Goal: Task Accomplishment & Management: Use online tool/utility

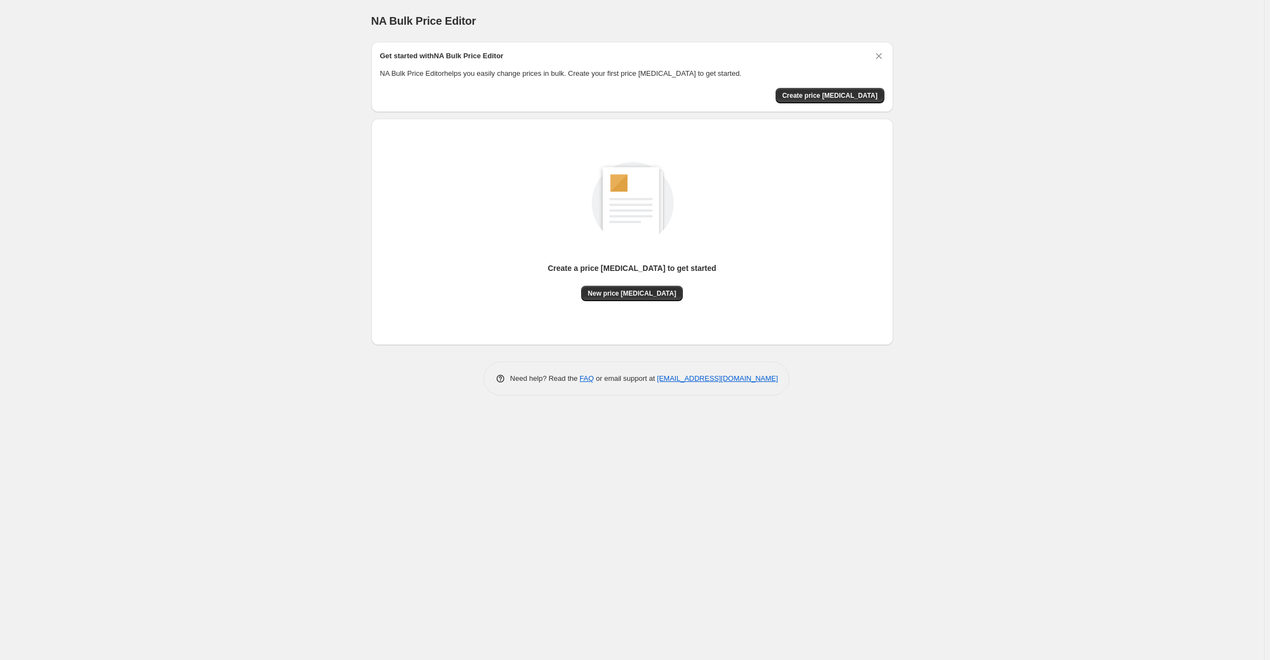
drag, startPoint x: 272, startPoint y: 265, endPoint x: 243, endPoint y: 255, distance: 30.6
click at [243, 255] on div "NA Bulk Price Editor. This page is ready NA Bulk Price Editor Get started with …" at bounding box center [632, 330] width 1264 height 660
click at [79, 423] on div "NA Bulk Price Editor. This page is ready NA Bulk Price Editor Get started with …" at bounding box center [632, 330] width 1264 height 660
drag, startPoint x: 457, startPoint y: 55, endPoint x: 476, endPoint y: 53, distance: 18.8
click at [474, 53] on h2 "Get started with NA Bulk Price Editor" at bounding box center [442, 56] width 124 height 11
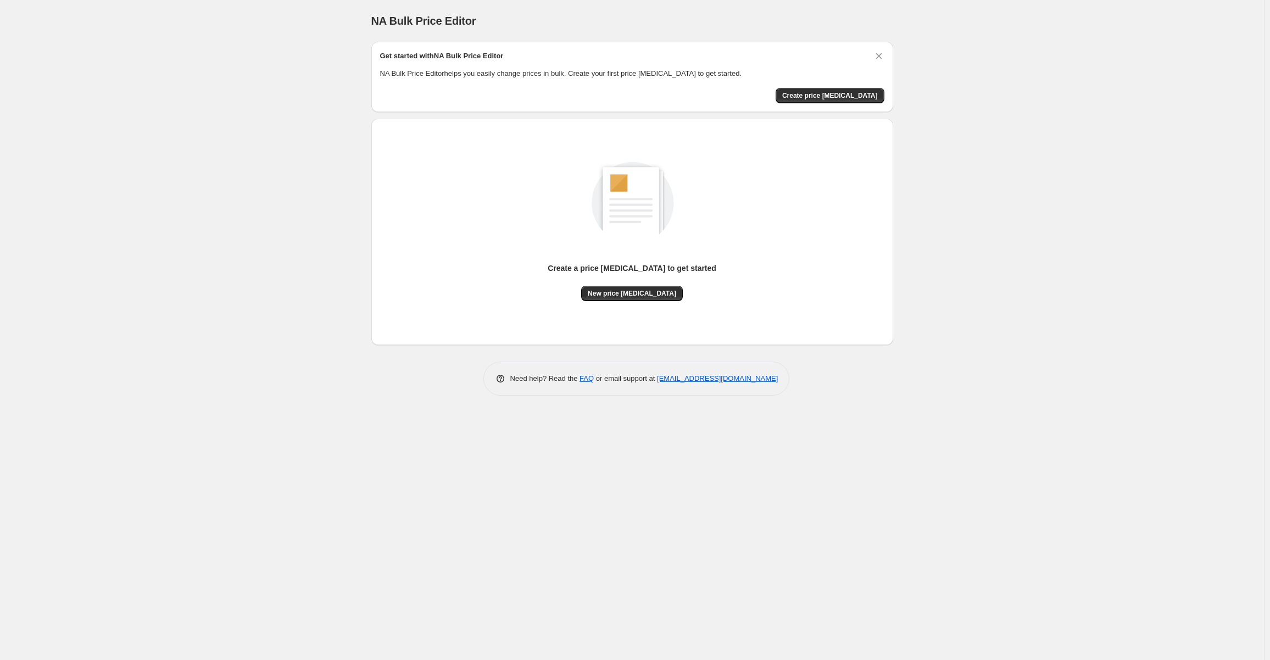
click at [597, 49] on div "Get started with NA Bulk Price Editor NA Bulk Price Editor helps you easily cha…" at bounding box center [632, 77] width 522 height 70
drag, startPoint x: 638, startPoint y: 156, endPoint x: 593, endPoint y: 157, distance: 45.6
click at [593, 157] on img at bounding box center [632, 200] width 124 height 124
click at [835, 95] on span "Create price [MEDICAL_DATA]" at bounding box center [830, 95] width 96 height 9
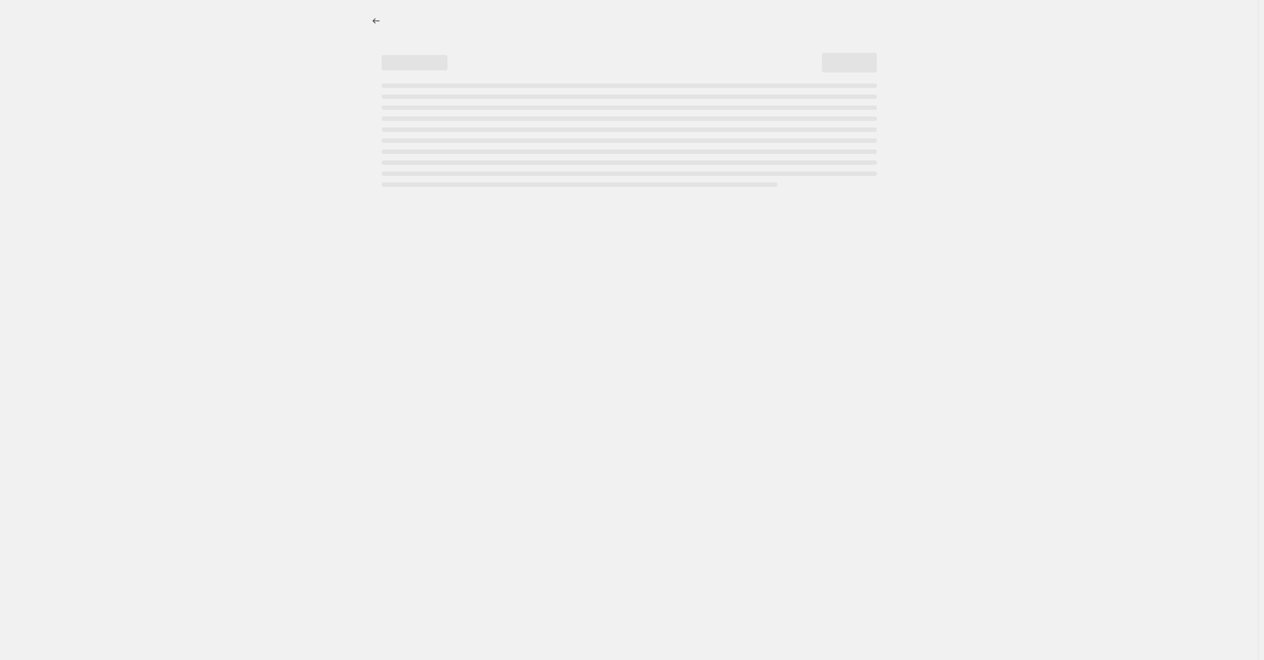
select select "percentage"
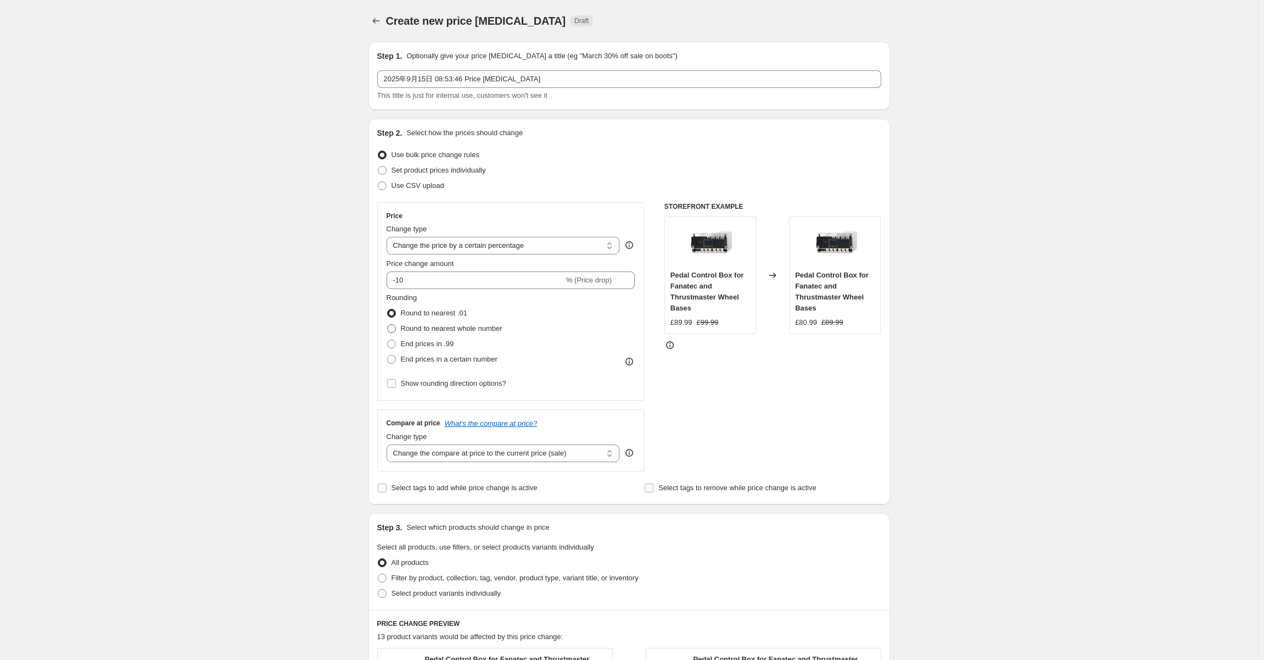
click at [396, 328] on span at bounding box center [391, 328] width 9 height 9
click at [388, 325] on input "Round to nearest whole number" at bounding box center [387, 324] width 1 height 1
radio input "true"
click at [393, 313] on span at bounding box center [391, 313] width 9 height 9
click at [388, 309] on input "Round to nearest .01" at bounding box center [387, 309] width 1 height 1
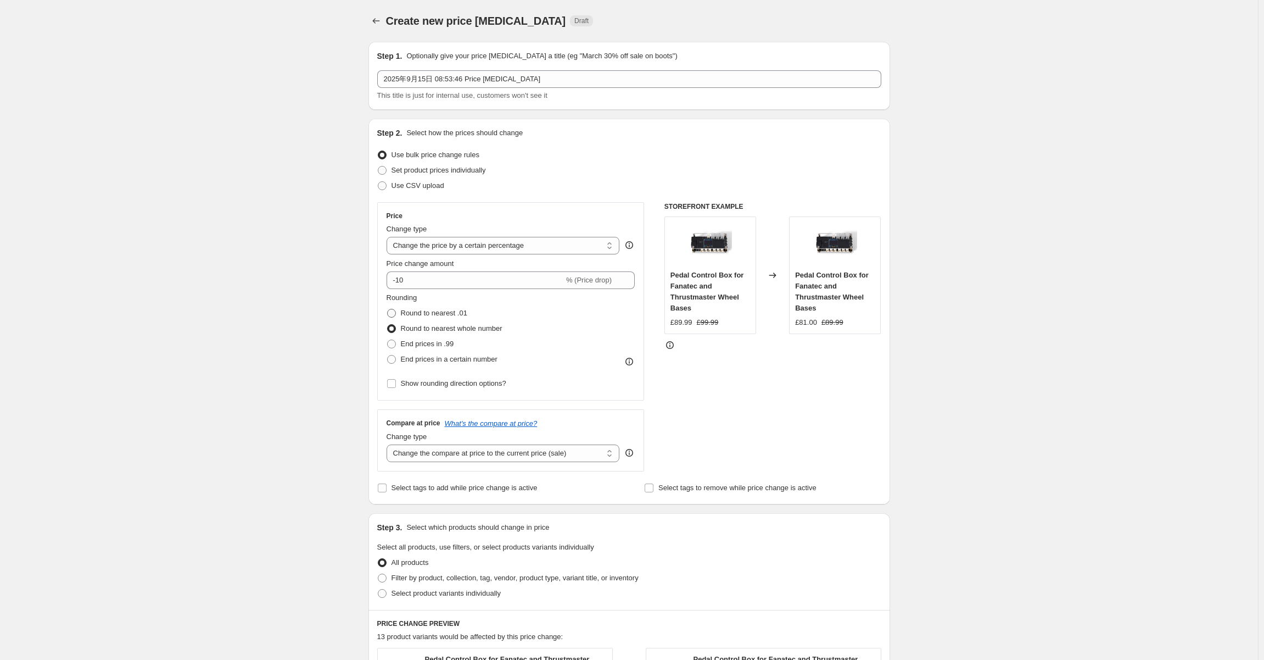
radio input "true"
click at [394, 327] on span at bounding box center [391, 328] width 9 height 9
click at [388, 325] on input "Round to nearest whole number" at bounding box center [387, 324] width 1 height 1
radio input "true"
click at [396, 342] on span at bounding box center [391, 343] width 9 height 9
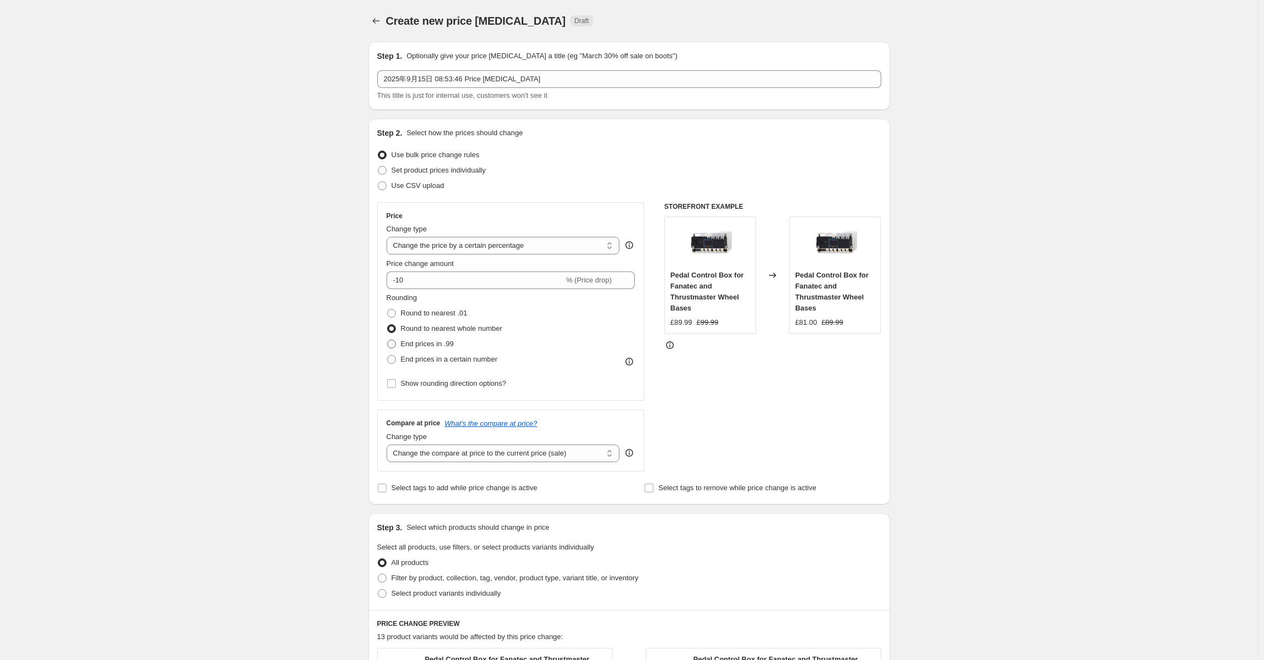
click at [388, 340] on input "End prices in .99" at bounding box center [387, 339] width 1 height 1
radio input "true"
click at [395, 355] on span at bounding box center [391, 359] width 9 height 9
click at [388, 355] on input "End prices in a certain number" at bounding box center [387, 355] width 1 height 1
radio input "true"
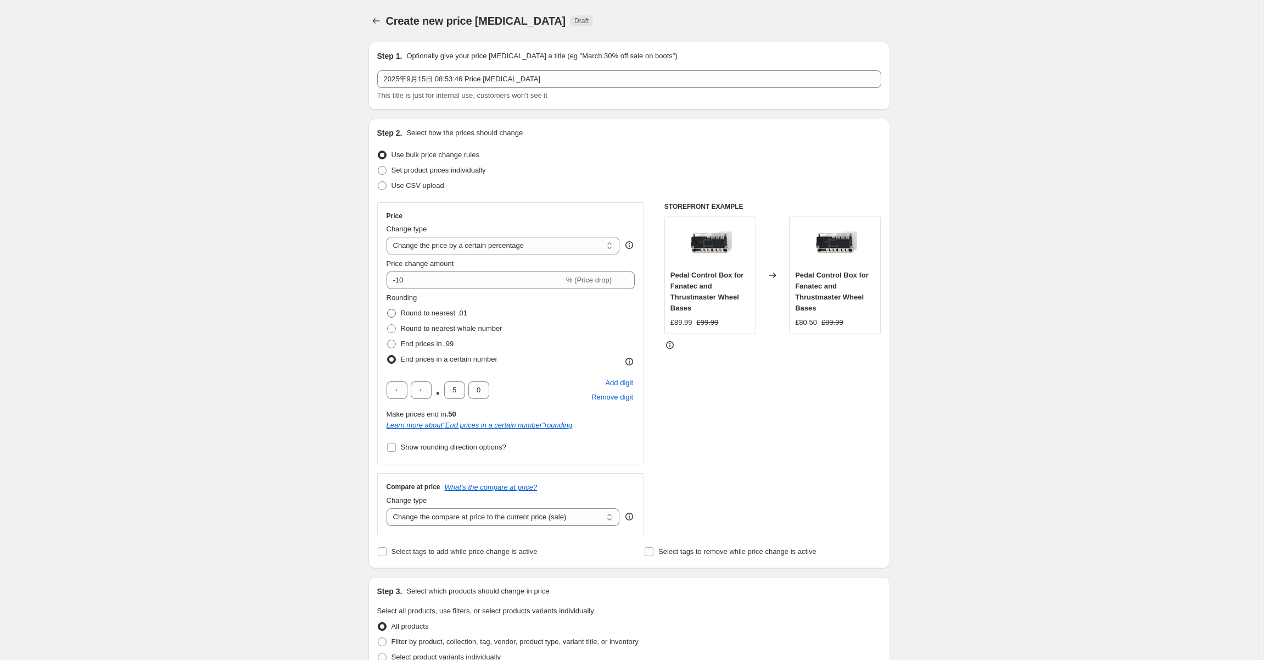
click at [395, 310] on span at bounding box center [391, 313] width 9 height 9
click at [388, 309] on input "Round to nearest .01" at bounding box center [387, 309] width 1 height 1
radio input "true"
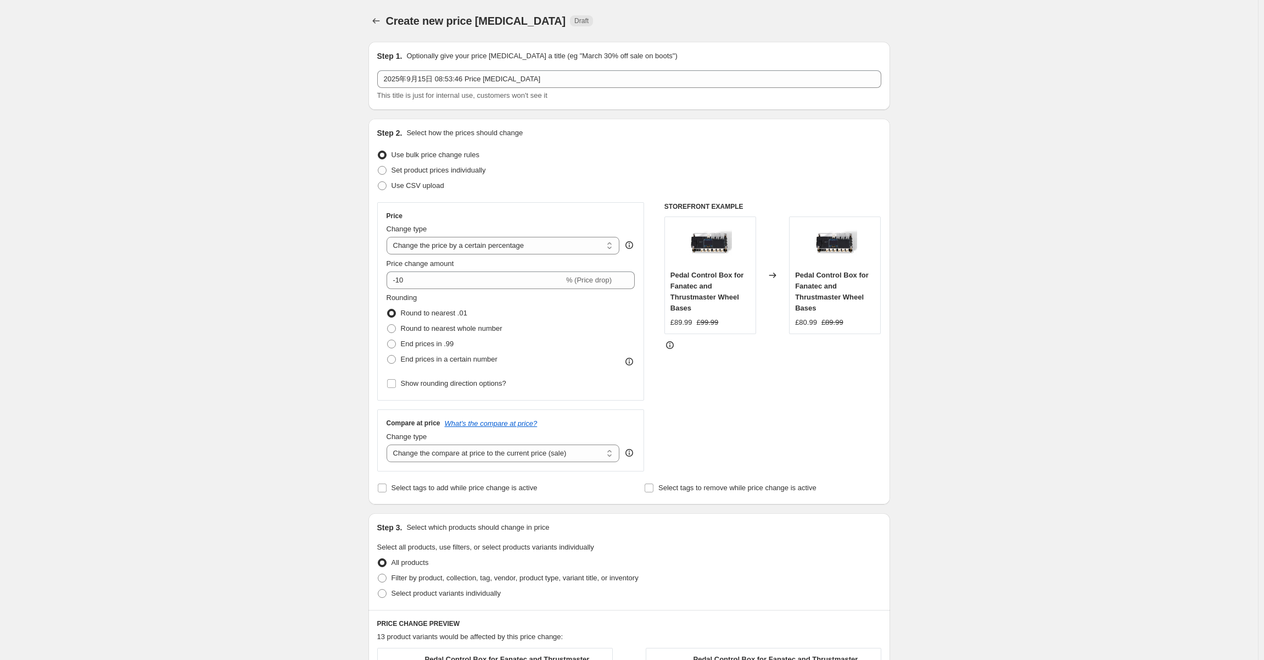
drag, startPoint x: 250, startPoint y: 255, endPoint x: 214, endPoint y: 253, distance: 36.3
click at [214, 253] on div "Create new price [MEDICAL_DATA]. This page is ready Create new price [MEDICAL_D…" at bounding box center [629, 552] width 1258 height 1105
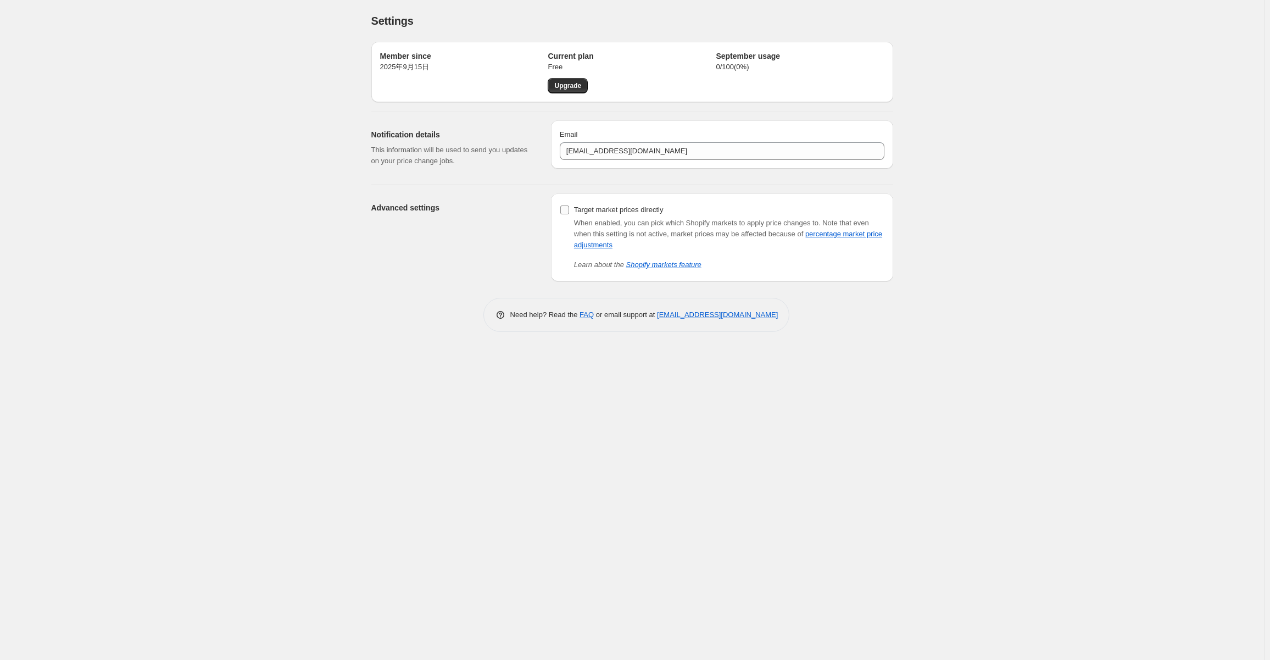
click at [566, 208] on input "Target market prices directly" at bounding box center [564, 209] width 9 height 9
checkbox input "true"
drag, startPoint x: 337, startPoint y: 238, endPoint x: 272, endPoint y: 244, distance: 65.1
click at [288, 241] on div "Settings. This page is ready Settings Member since [DATE]年9月15日 Current plan Fr…" at bounding box center [632, 330] width 1264 height 660
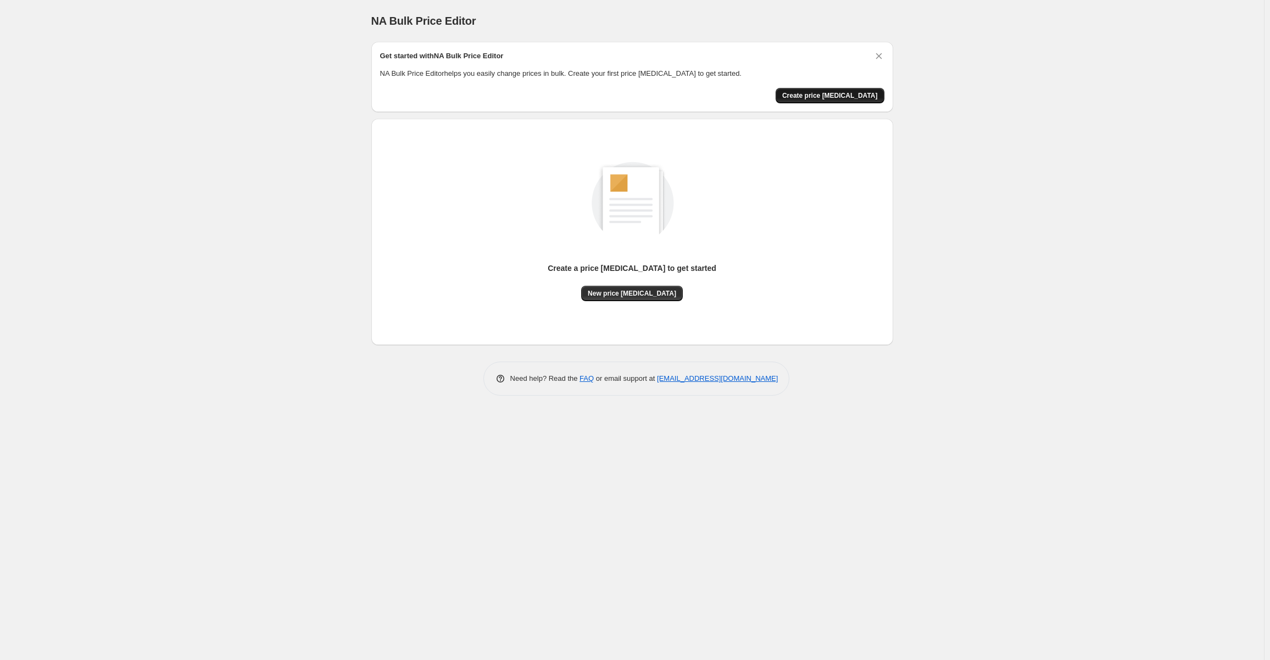
click at [849, 94] on span "Create price [MEDICAL_DATA]" at bounding box center [830, 95] width 96 height 9
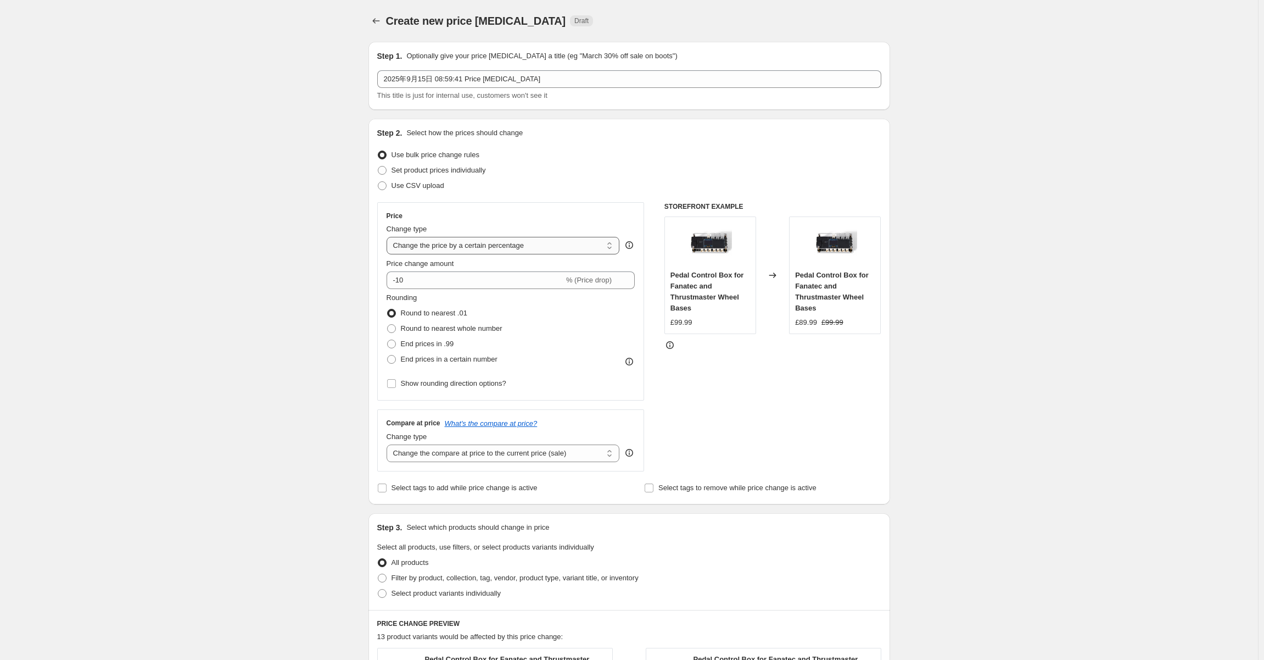
click at [543, 246] on select "Change the price to a certain amount Change the price by a certain amount Chang…" at bounding box center [503, 246] width 233 height 18
click at [389, 237] on select "Change the price to a certain amount Change the price by a certain amount Chang…" at bounding box center [503, 246] width 233 height 18
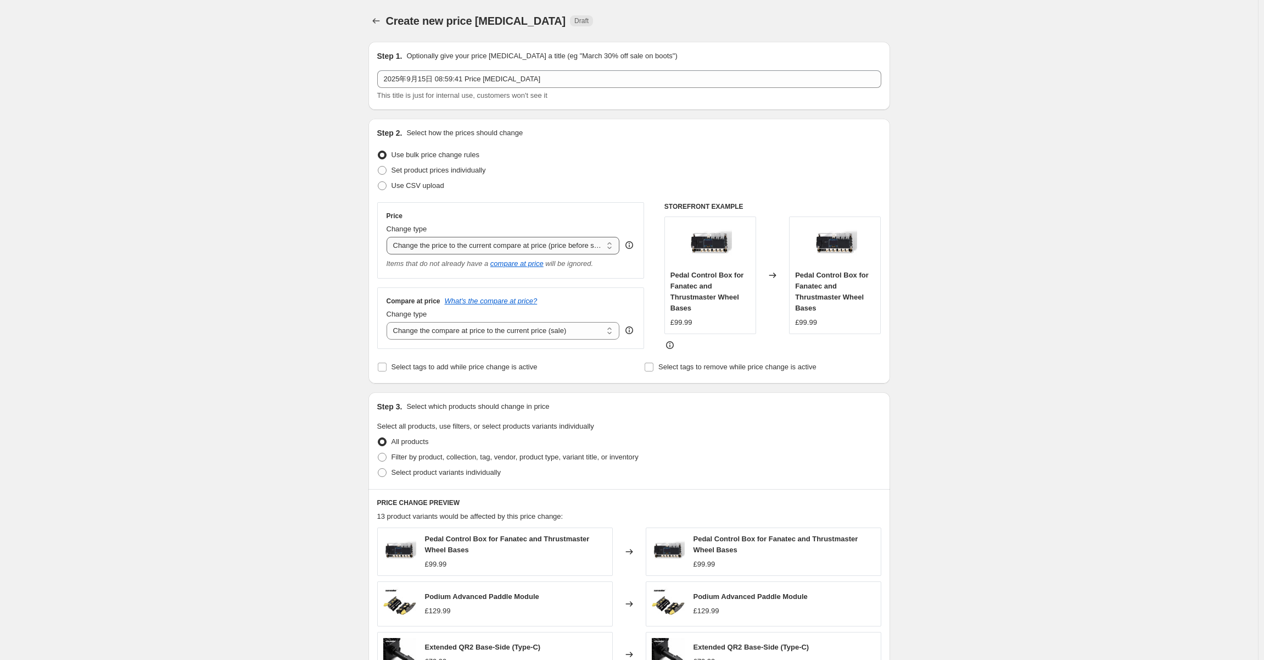
click at [526, 244] on select "Change the price to a certain amount Change the price by a certain amount Chang…" at bounding box center [503, 246] width 233 height 18
click at [389, 237] on select "Change the price to a certain amount Change the price by a certain amount Chang…" at bounding box center [503, 246] width 233 height 18
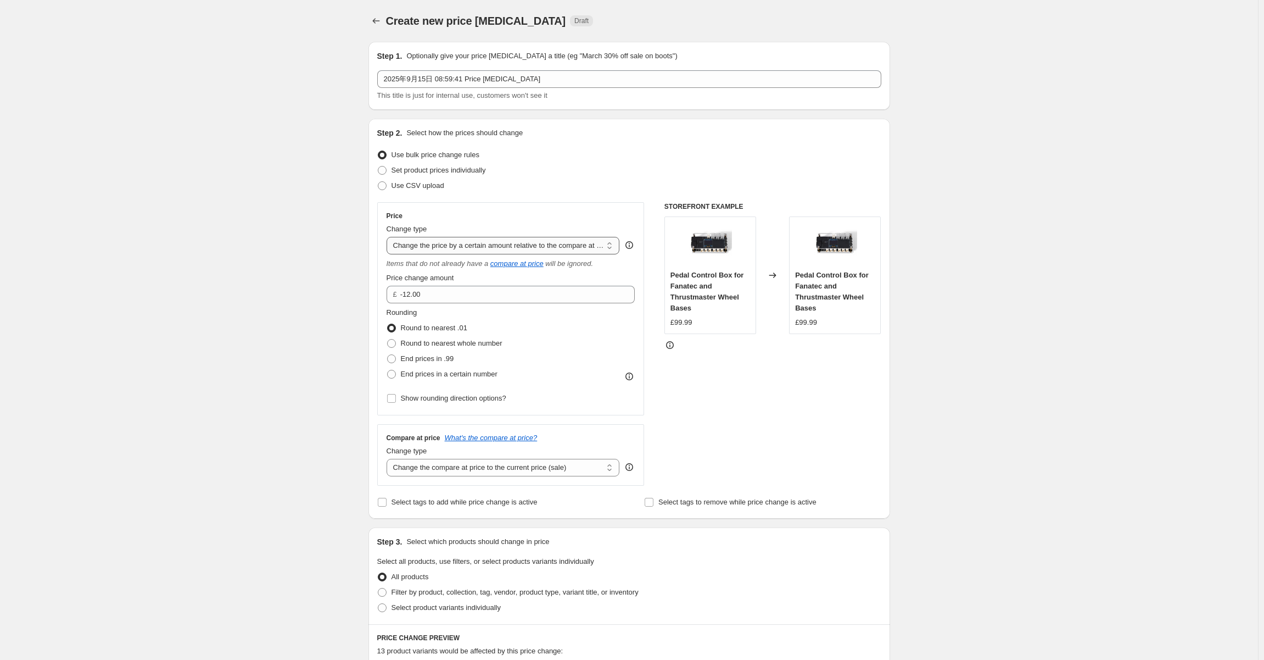
click at [541, 239] on select "Change the price to a certain amount Change the price by a certain amount Chang…" at bounding box center [503, 246] width 233 height 18
select select "margin"
type input "50"
click at [539, 247] on select "Change the price to a certain amount Change the price by a certain amount Chang…" at bounding box center [503, 246] width 233 height 18
select select "to"
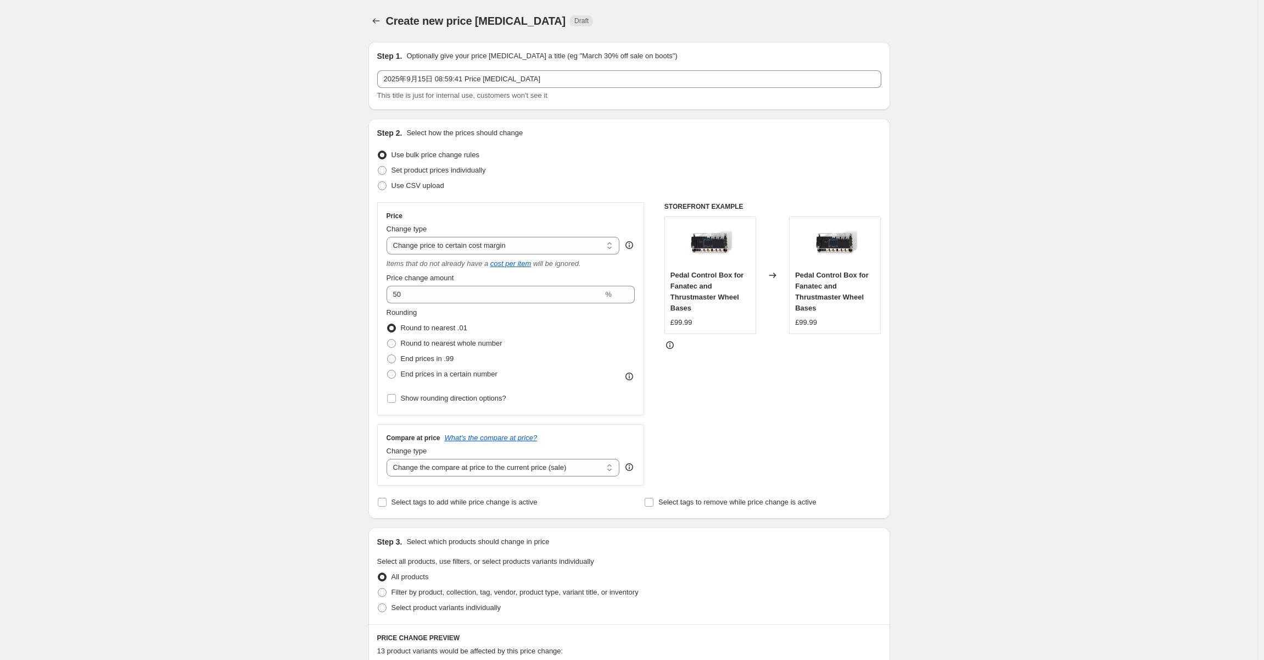
click at [389, 237] on select "Change the price to a certain amount Change the price by a certain amount Chang…" at bounding box center [503, 246] width 233 height 18
type input "80.00"
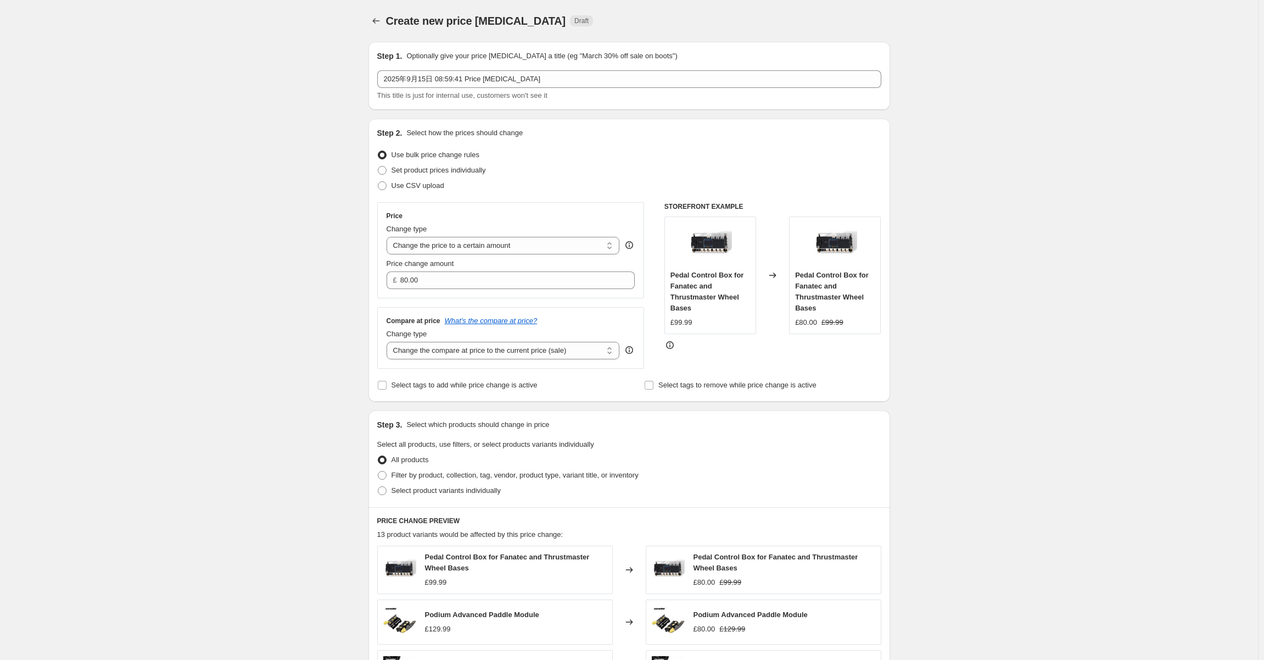
drag, startPoint x: 249, startPoint y: 313, endPoint x: 206, endPoint y: 316, distance: 43.0
click at [206, 316] on div "Create new price change job. This page is ready Create new price change job Dra…" at bounding box center [629, 532] width 1258 height 1064
drag, startPoint x: 266, startPoint y: 301, endPoint x: 233, endPoint y: 307, distance: 33.4
click at [233, 307] on div "Create new price change job. This page is ready Create new price change job Dra…" at bounding box center [629, 532] width 1258 height 1064
click at [490, 280] on input "80.00" at bounding box center [509, 280] width 218 height 18
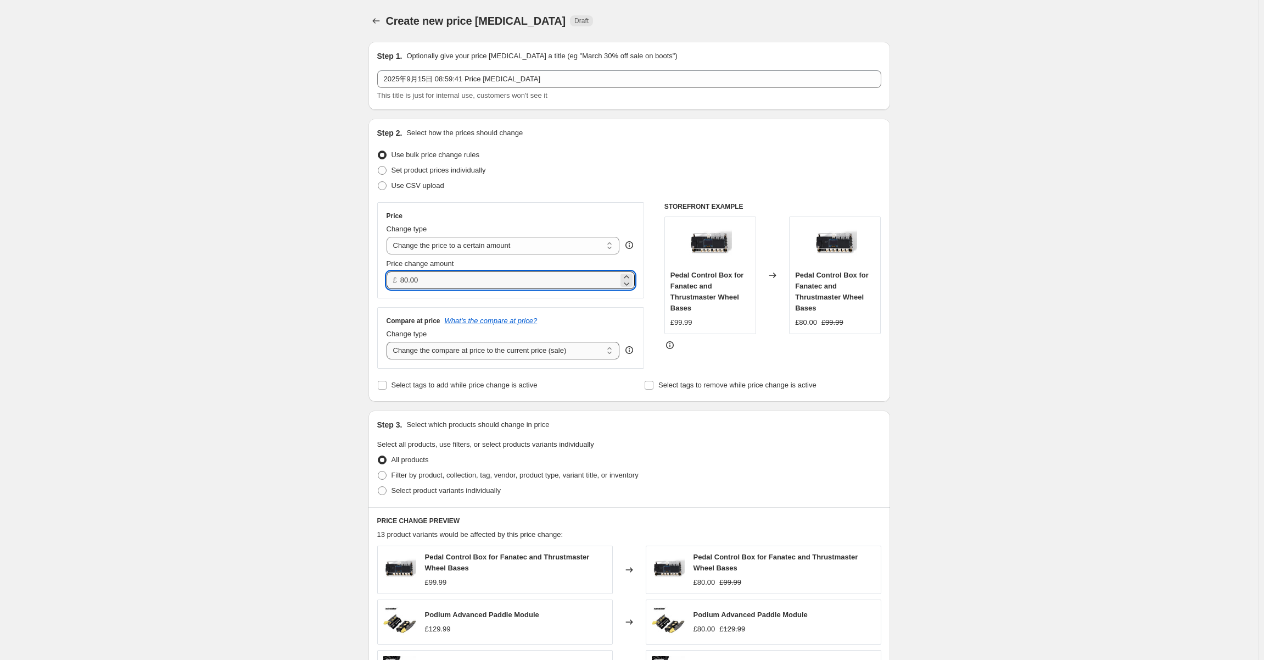
click at [540, 351] on select "Change the compare at price to the current price (sale) Change the compare at p…" at bounding box center [503, 351] width 233 height 18
click at [253, 388] on div "Create new price change job. This page is ready Create new price change job Dra…" at bounding box center [629, 532] width 1258 height 1064
click at [406, 494] on span "Select product variants individually" at bounding box center [446, 490] width 109 height 8
click at [378, 487] on input "Select product variants individually" at bounding box center [378, 486] width 1 height 1
radio input "true"
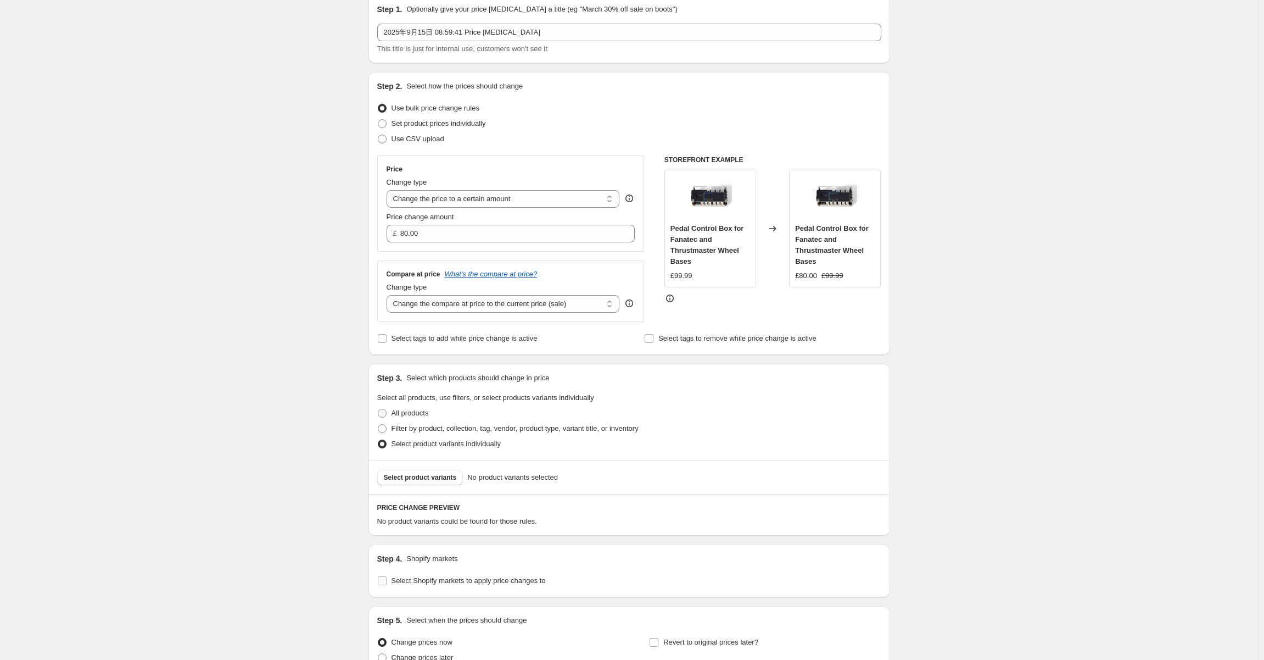
scroll to position [42, 0]
click at [471, 126] on span "Set product prices individually" at bounding box center [439, 128] width 94 height 8
click at [378, 124] on input "Set product prices individually" at bounding box center [378, 124] width 1 height 1
radio input "true"
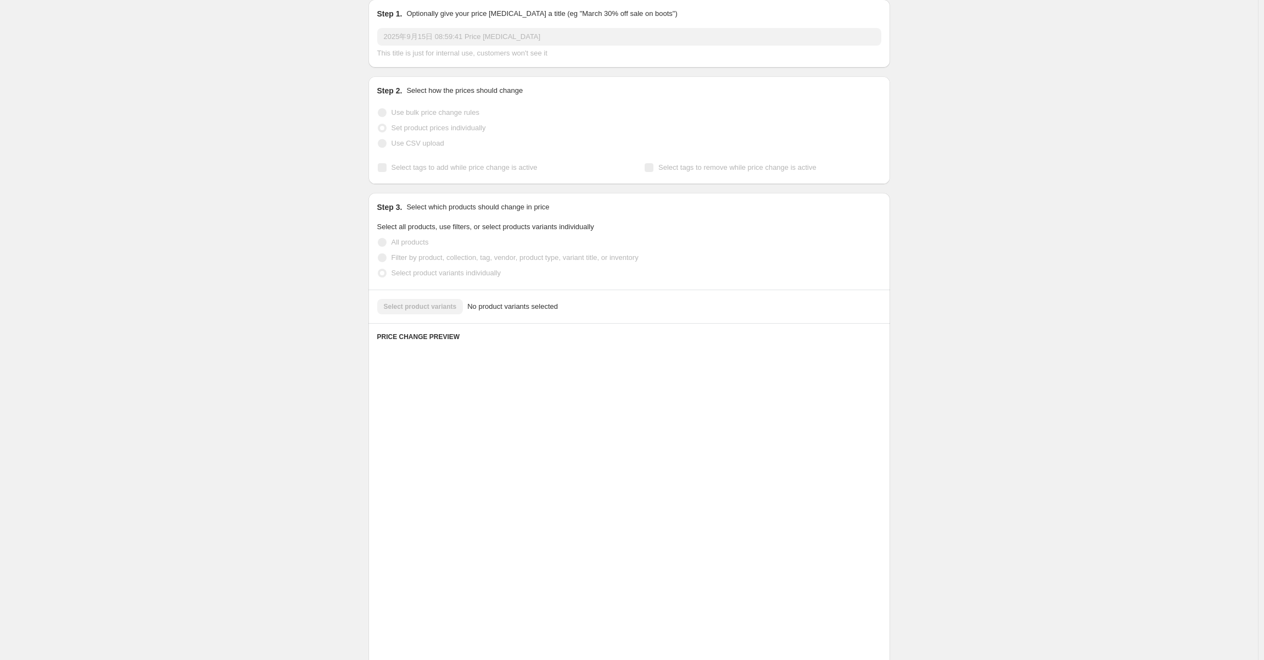
scroll to position [0, 0]
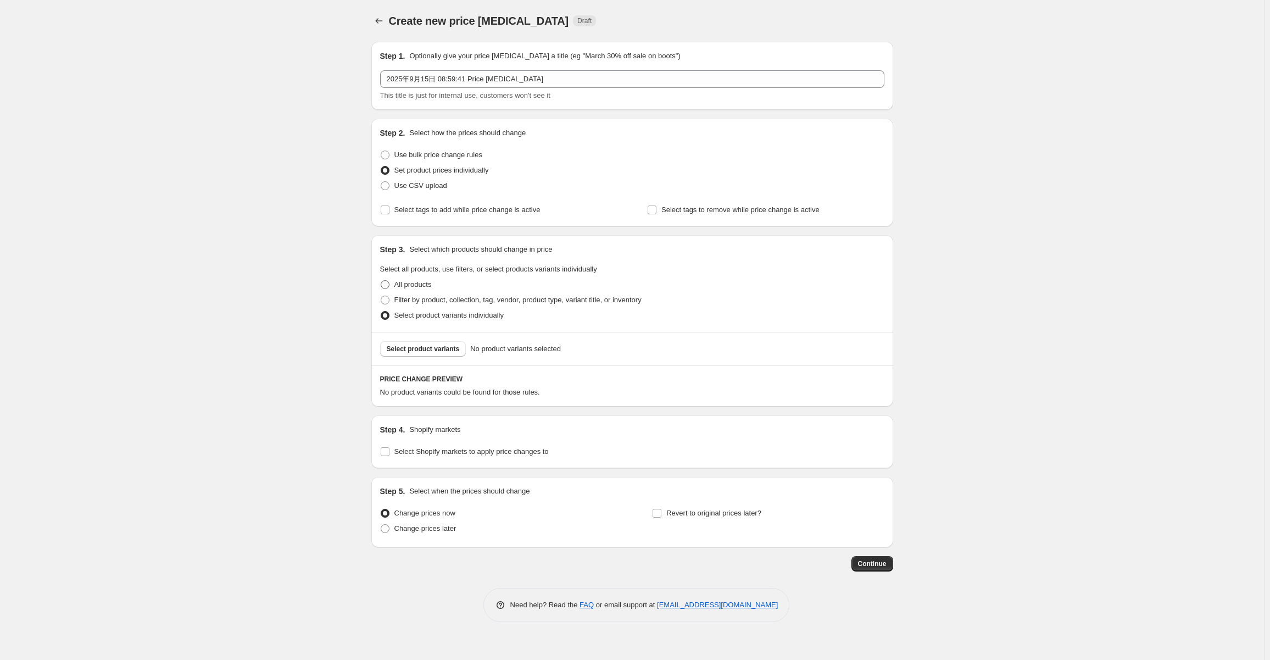
click at [393, 285] on label "All products" at bounding box center [406, 284] width 52 height 15
click at [381, 281] on input "All products" at bounding box center [381, 280] width 1 height 1
radio input "true"
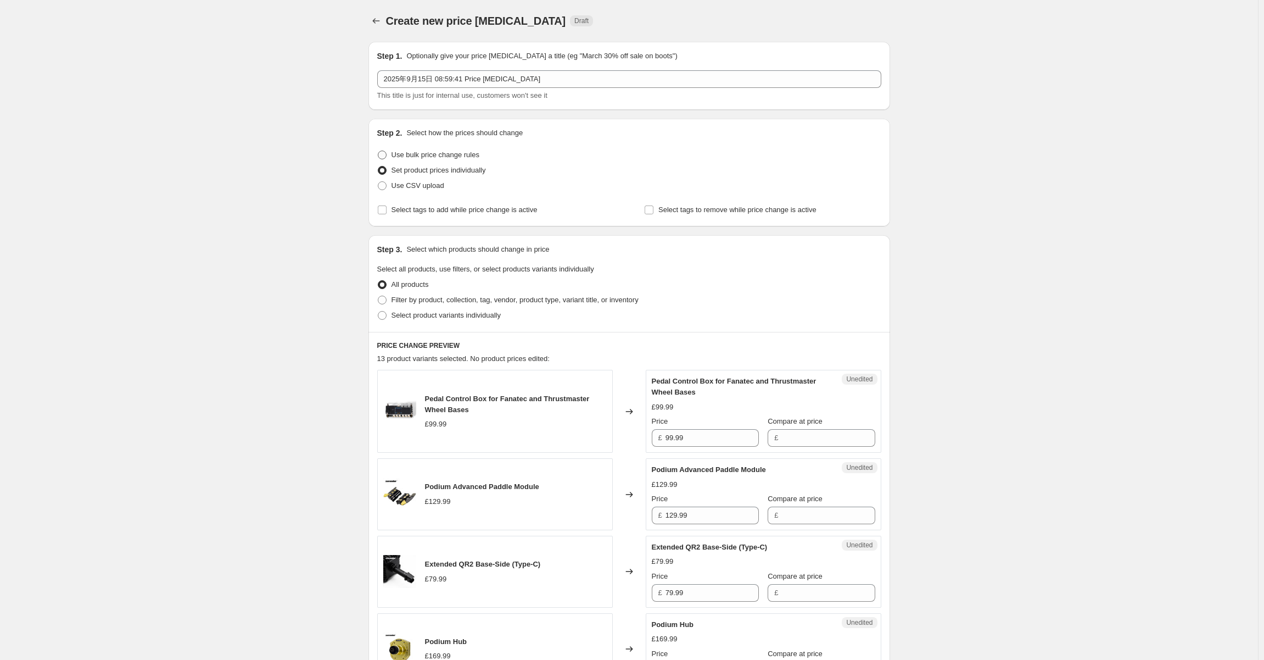
click at [387, 154] on span at bounding box center [382, 154] width 9 height 9
click at [378, 151] on input "Use bulk price change rules" at bounding box center [378, 150] width 1 height 1
radio input "true"
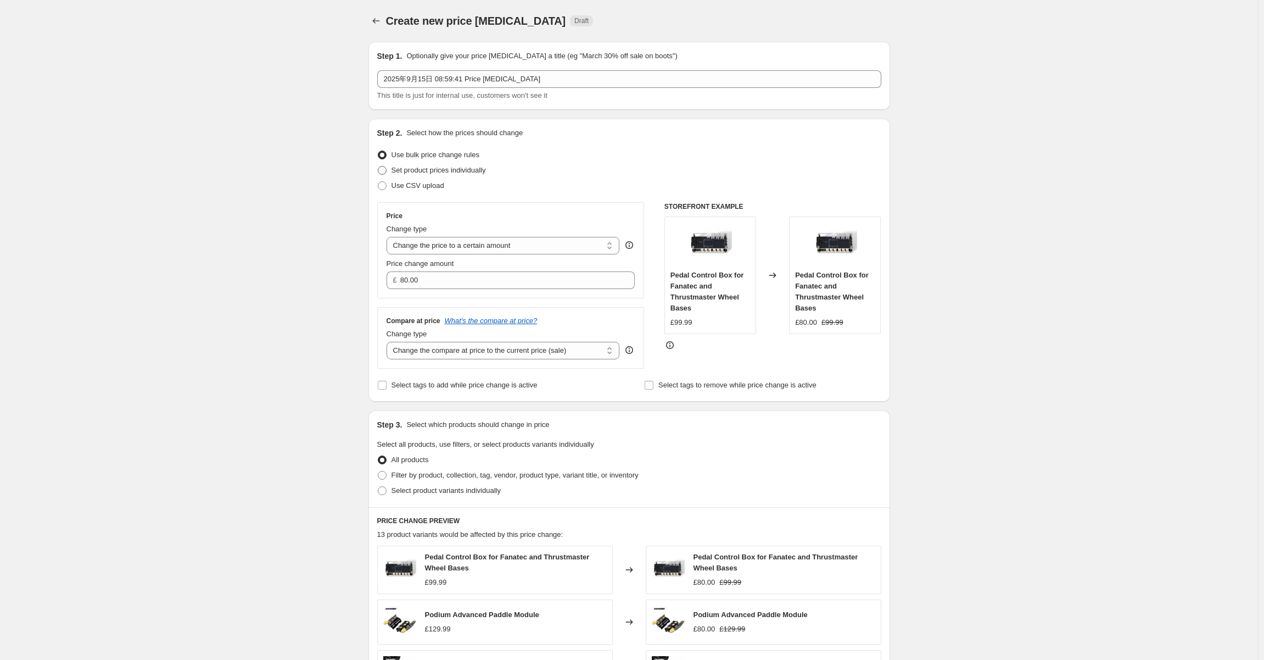
click at [391, 171] on label "Set product prices individually" at bounding box center [431, 170] width 109 height 15
click at [378, 166] on input "Set product prices individually" at bounding box center [378, 166] width 1 height 1
radio input "true"
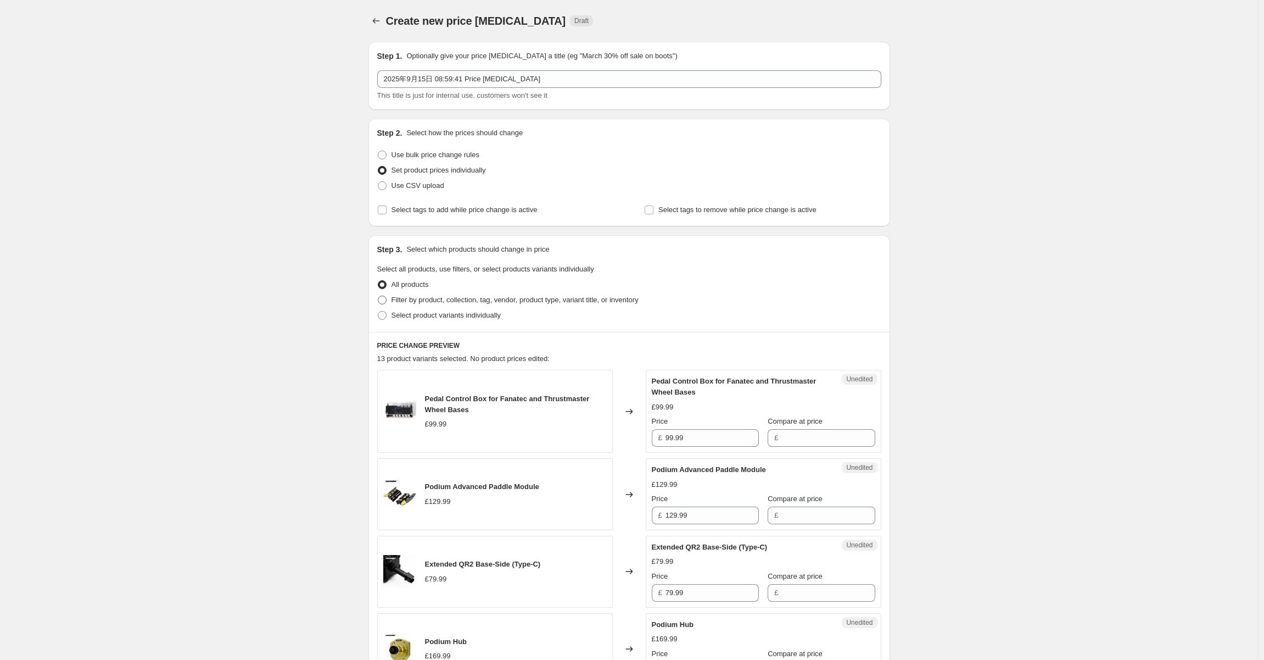
click at [415, 299] on span "Filter by product, collection, tag, vendor, product type, variant title, or inv…" at bounding box center [515, 299] width 247 height 8
click at [378, 296] on input "Filter by product, collection, tag, vendor, product type, variant title, or inv…" at bounding box center [378, 295] width 1 height 1
radio input "true"
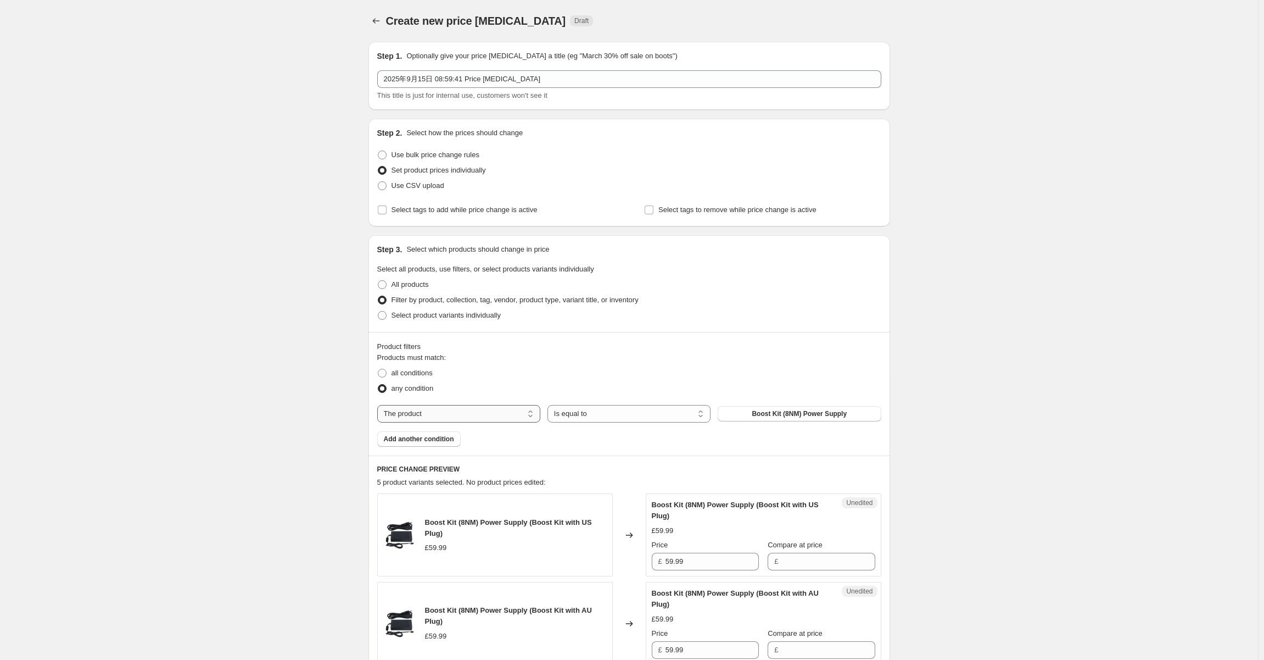
click at [483, 413] on select "The product The product's collection The product's vendor The product's status …" at bounding box center [458, 414] width 163 height 18
click at [803, 413] on span "Boost Kit (8NM) Power Supply" at bounding box center [799, 413] width 95 height 9
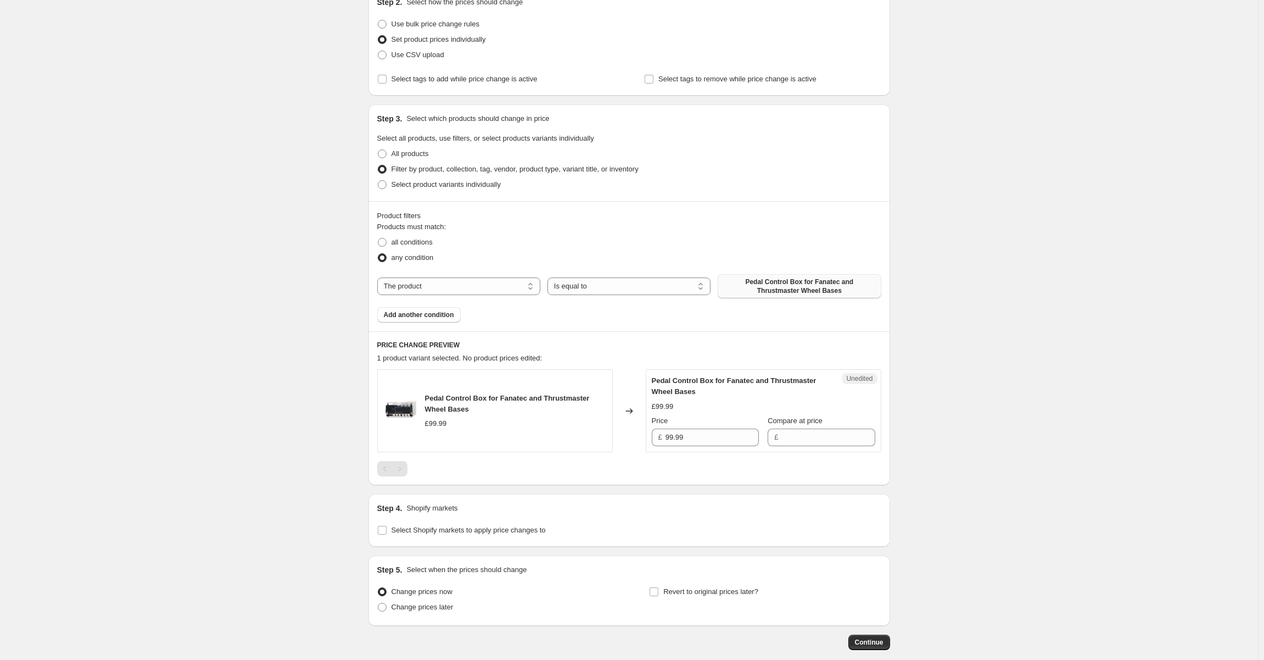
scroll to position [165, 0]
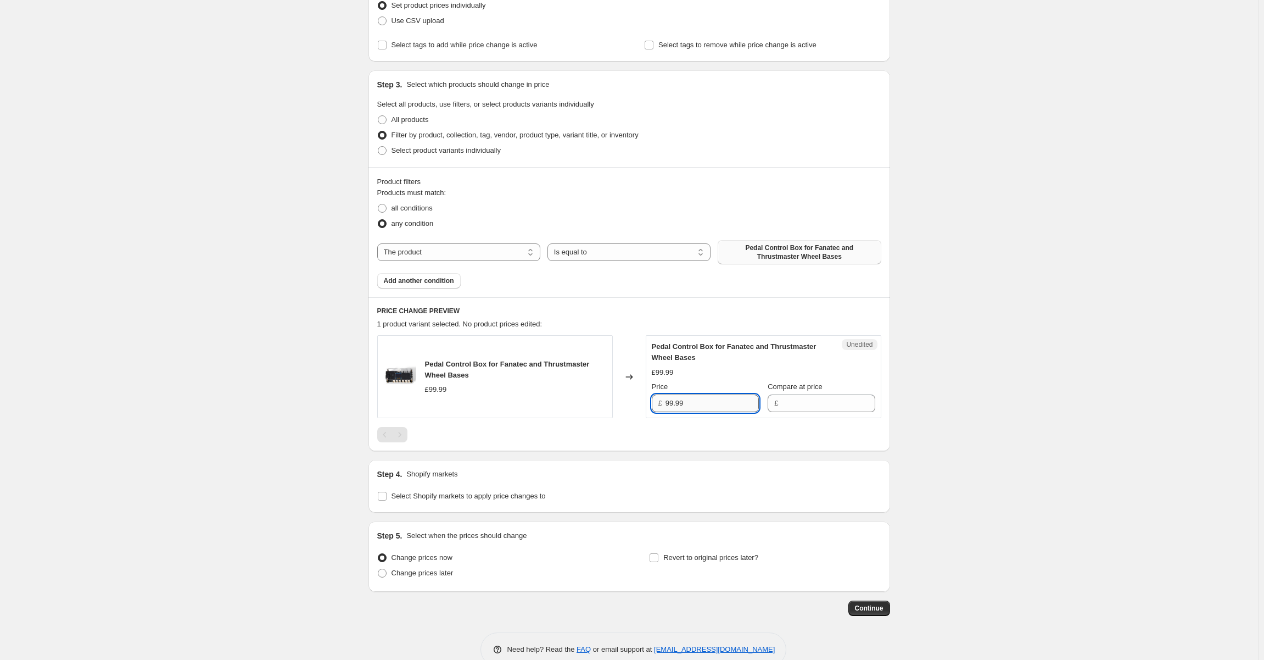
click at [699, 405] on input "99.99" at bounding box center [712, 403] width 93 height 18
click at [815, 406] on input "Compare at price" at bounding box center [827, 403] width 93 height 18
click at [390, 498] on label "Select Shopify markets to apply price changes to" at bounding box center [461, 495] width 169 height 15
click at [387, 498] on input "Select Shopify markets to apply price changes to" at bounding box center [382, 496] width 9 height 9
checkbox input "true"
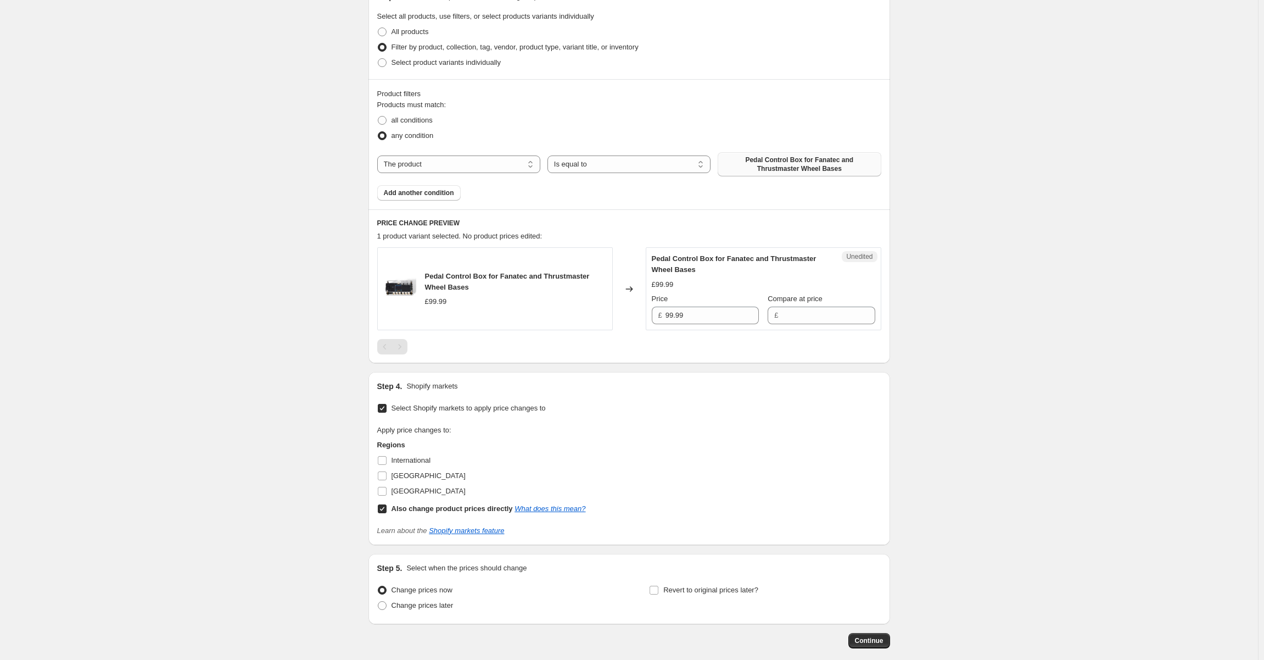
scroll to position [275, 0]
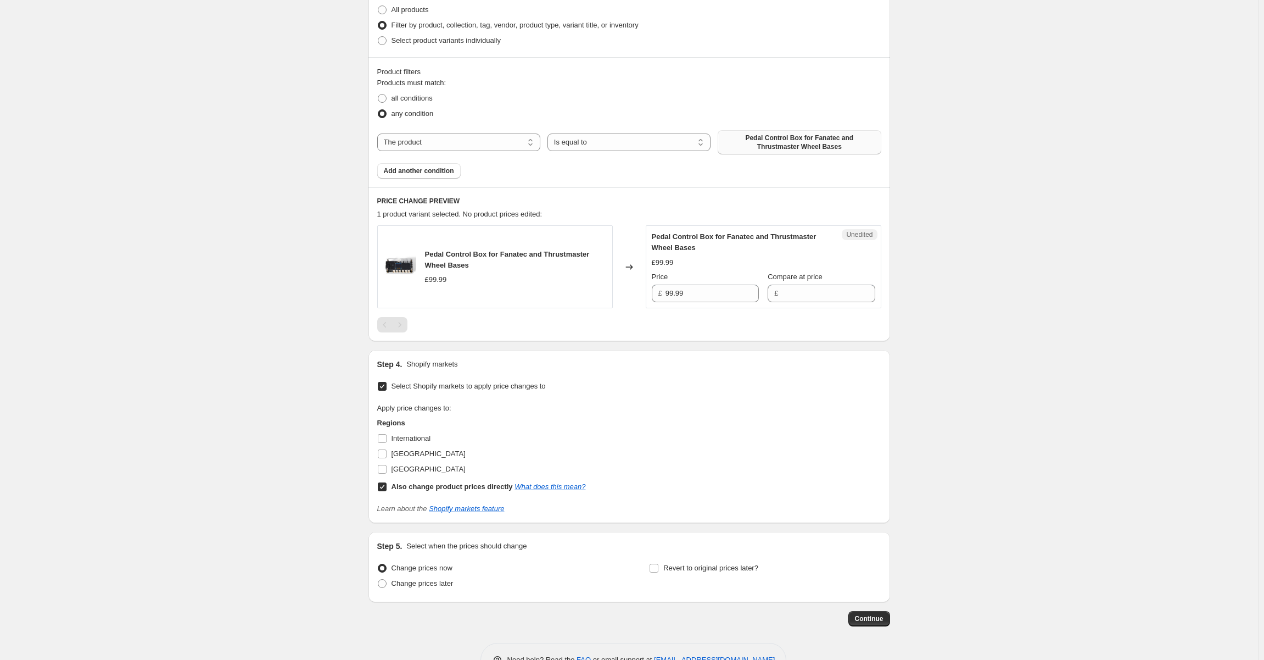
click at [383, 485] on input "Also change product prices directly What does this mean?" at bounding box center [382, 486] width 9 height 9
checkbox input "false"
click at [385, 470] on input "United States" at bounding box center [382, 469] width 9 height 9
checkbox input "true"
click at [723, 291] on input "137.53687992548961" at bounding box center [712, 293] width 93 height 18
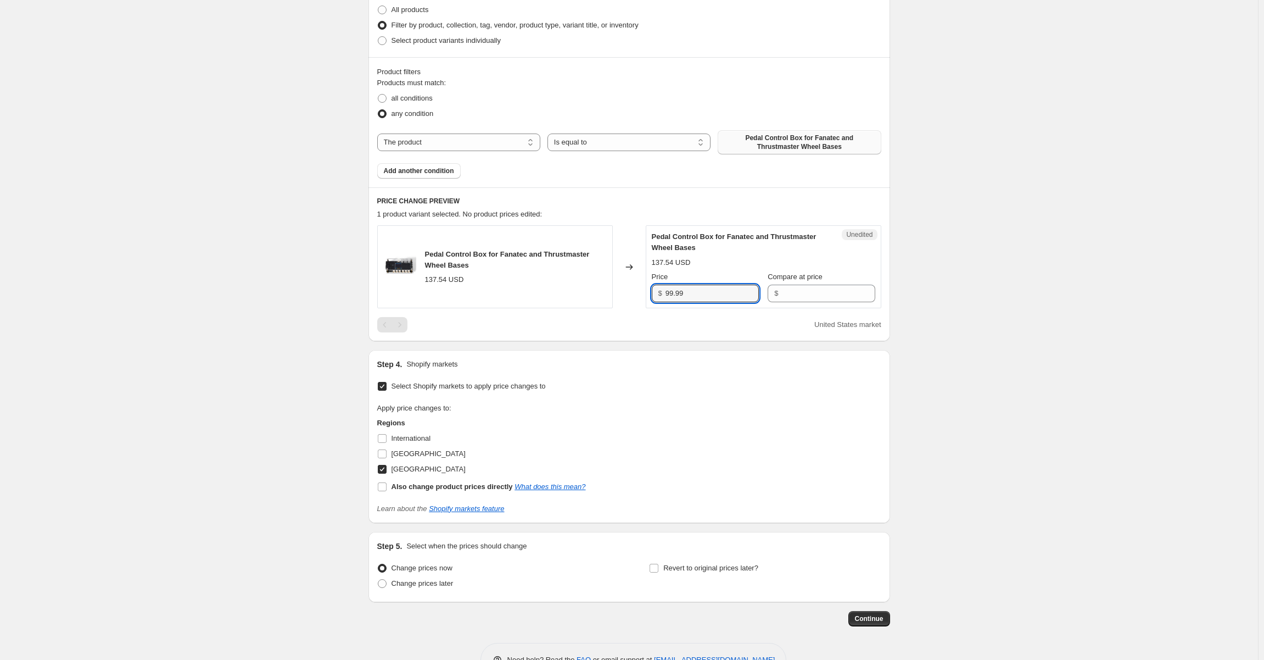
type input "99.99"
click at [993, 288] on div "Create new price change job. This page is ready Create new price change job Dra…" at bounding box center [629, 209] width 1258 height 968
click at [829, 297] on input "Compare at price" at bounding box center [827, 293] width 93 height 18
type input "142"
click at [946, 270] on div "Create new price change job. This page is ready Create new price change job Dra…" at bounding box center [629, 209] width 1258 height 968
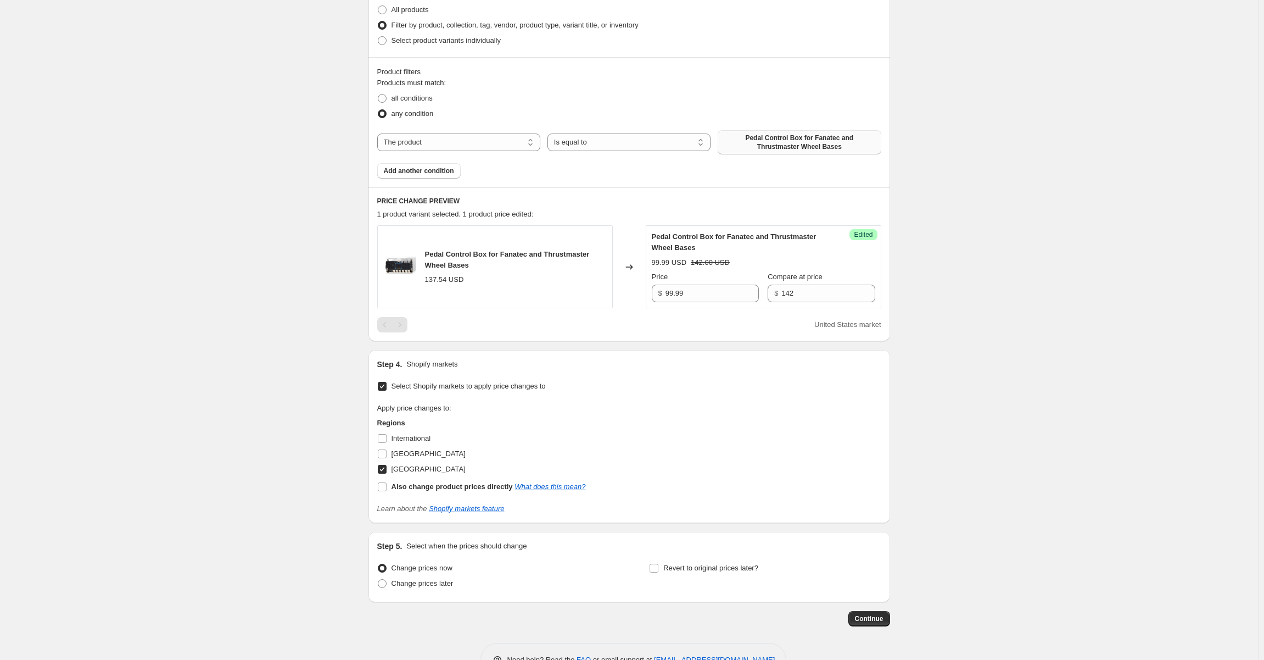
click at [983, 271] on div "Create new price change job. This page is ready Create new price change job Dra…" at bounding box center [629, 209] width 1258 height 968
drag, startPoint x: 984, startPoint y: 268, endPoint x: 966, endPoint y: 260, distance: 19.9
click at [966, 260] on div "Create new price change job. This page is ready Create new price change job Dra…" at bounding box center [629, 209] width 1258 height 968
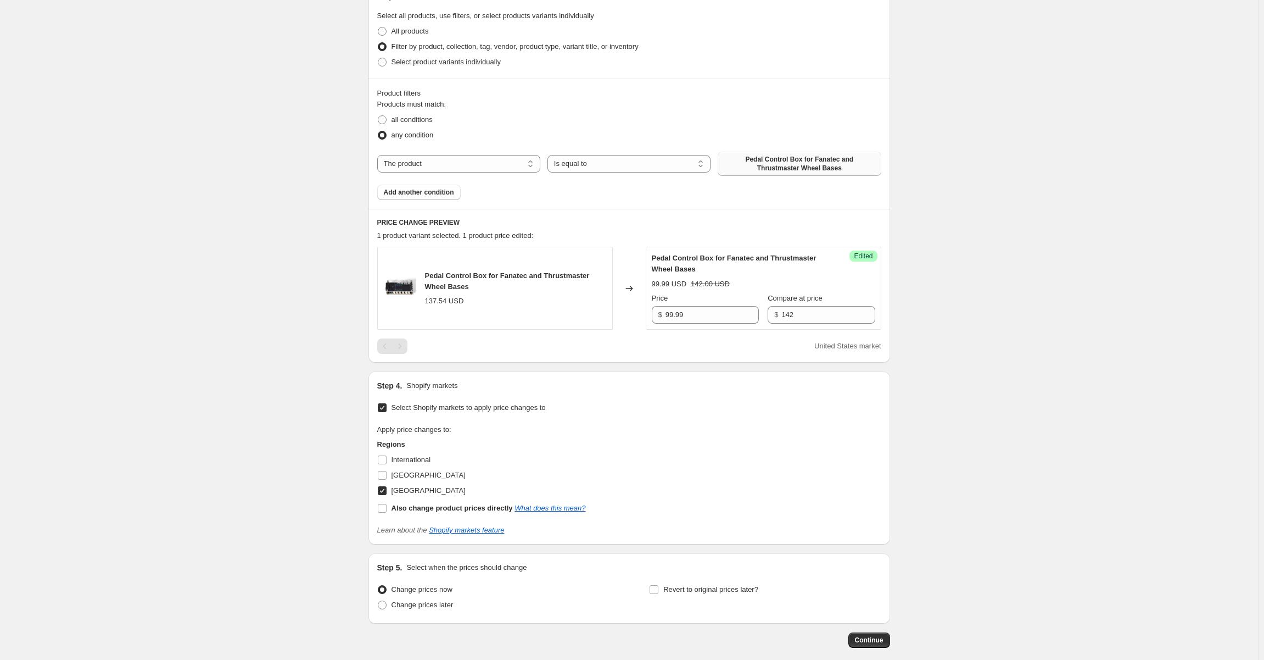
scroll to position [252, 0]
drag, startPoint x: 998, startPoint y: 275, endPoint x: 988, endPoint y: 232, distance: 43.6
click at [986, 233] on div "Create new price change job. This page is ready Create new price change job Dra…" at bounding box center [629, 232] width 1258 height 968
drag, startPoint x: 1004, startPoint y: 214, endPoint x: 998, endPoint y: 193, distance: 21.9
click at [998, 193] on div "Create new price change job. This page is ready Create new price change job Dra…" at bounding box center [629, 232] width 1258 height 968
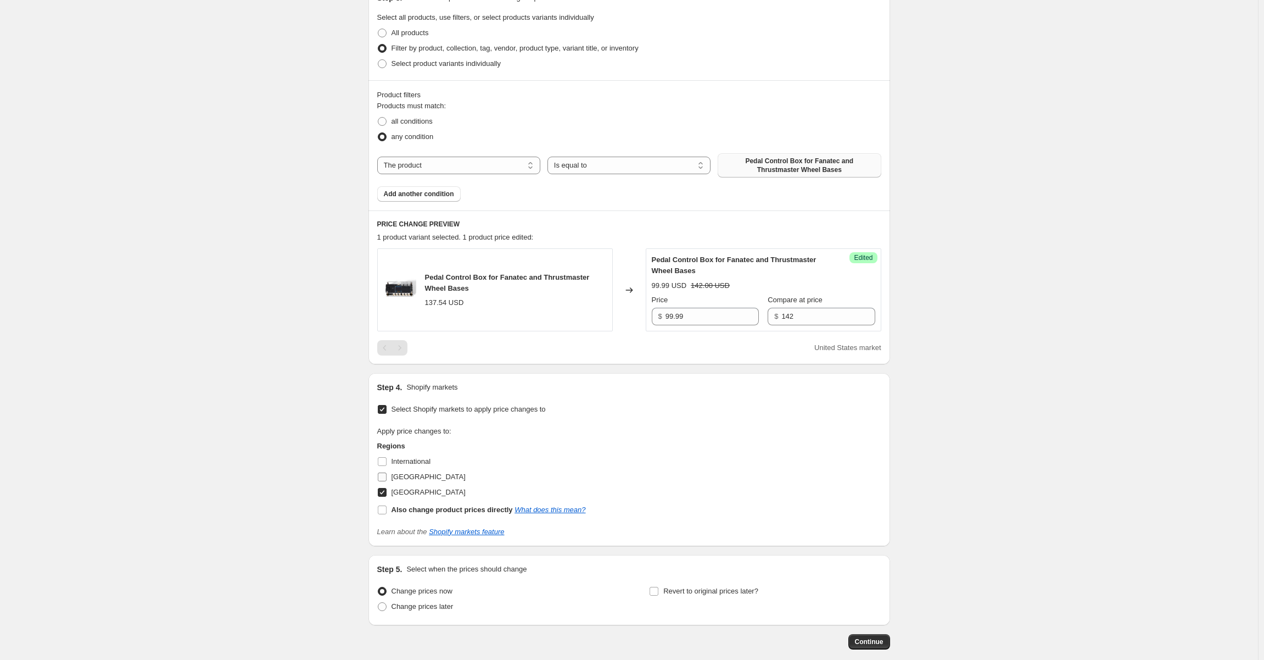
click at [385, 476] on input "United Kingdom" at bounding box center [382, 476] width 9 height 9
checkbox input "true"
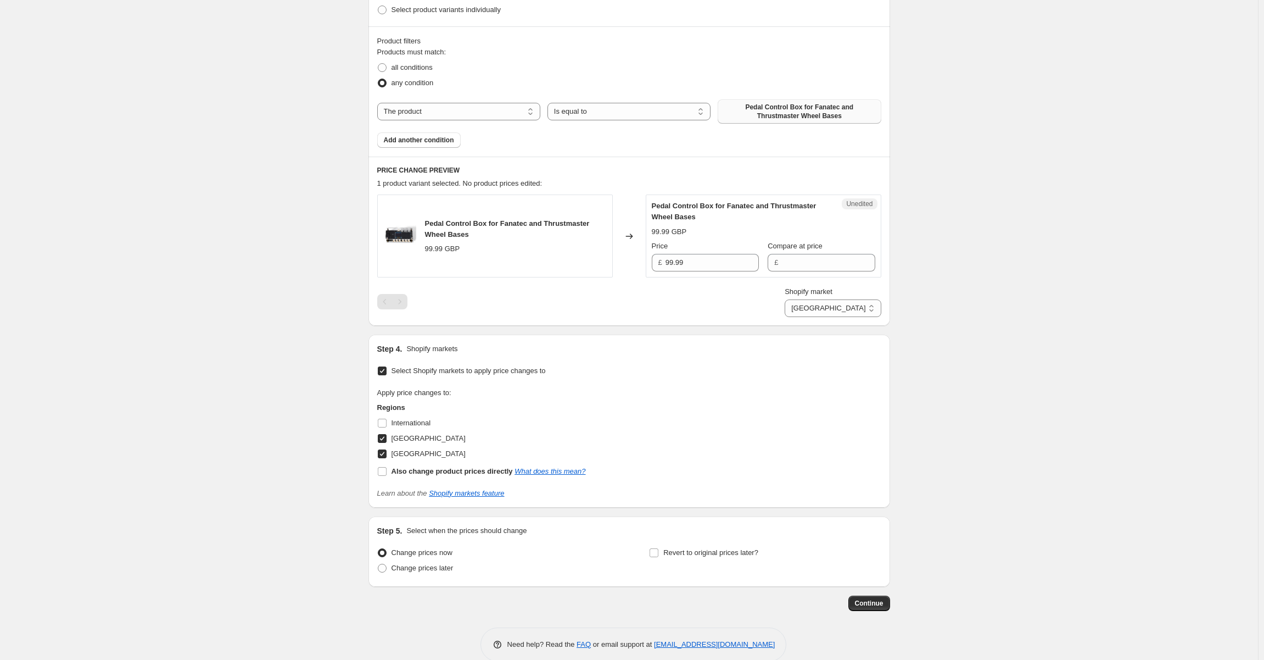
scroll to position [306, 0]
click at [386, 421] on input "International" at bounding box center [382, 421] width 9 height 9
checkbox input "true"
click at [853, 308] on select "International United Kingdom United States" at bounding box center [851, 307] width 62 height 18
click at [820, 316] on select "International United Kingdom United States" at bounding box center [851, 307] width 62 height 18
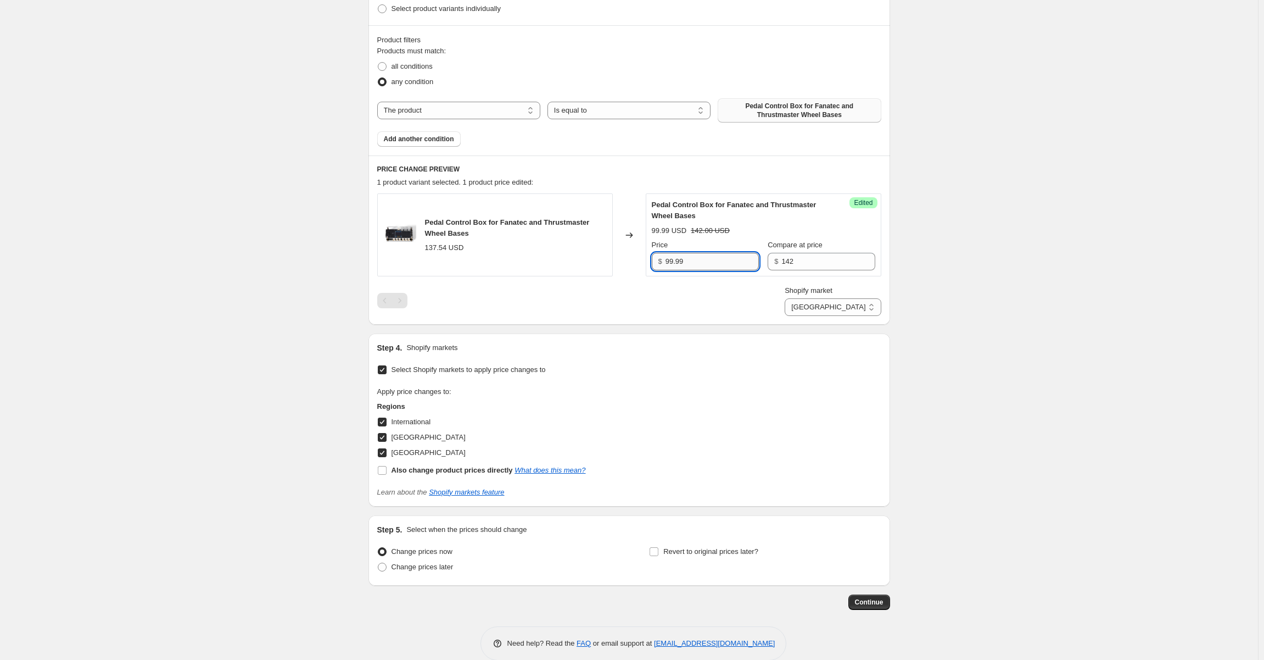
click at [707, 260] on input "99.99" at bounding box center [712, 262] width 93 height 18
click at [856, 304] on select "International United Kingdom United States" at bounding box center [833, 307] width 96 height 18
select select "105259008335"
click at [806, 316] on select "International United Kingdom United States" at bounding box center [833, 307] width 96 height 18
click at [720, 264] on input "99.99" at bounding box center [712, 262] width 93 height 18
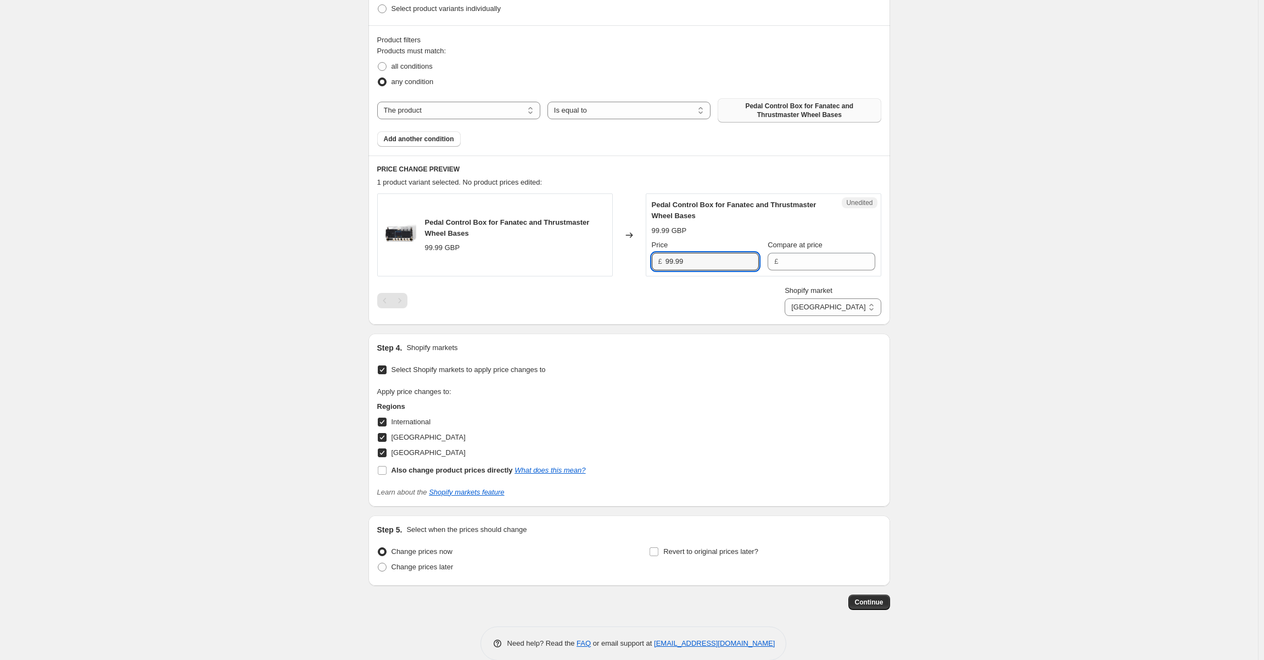
drag, startPoint x: 730, startPoint y: 261, endPoint x: 640, endPoint y: 261, distance: 90.6
click at [640, 261] on div "Pedal Control Box for Fanatec and Thrustmaster Wheel Bases 99.99 GBP Changed to…" at bounding box center [629, 234] width 504 height 83
type input "99.99"
click at [839, 263] on input "Compare at price" at bounding box center [827, 262] width 93 height 18
paste input "99.99"
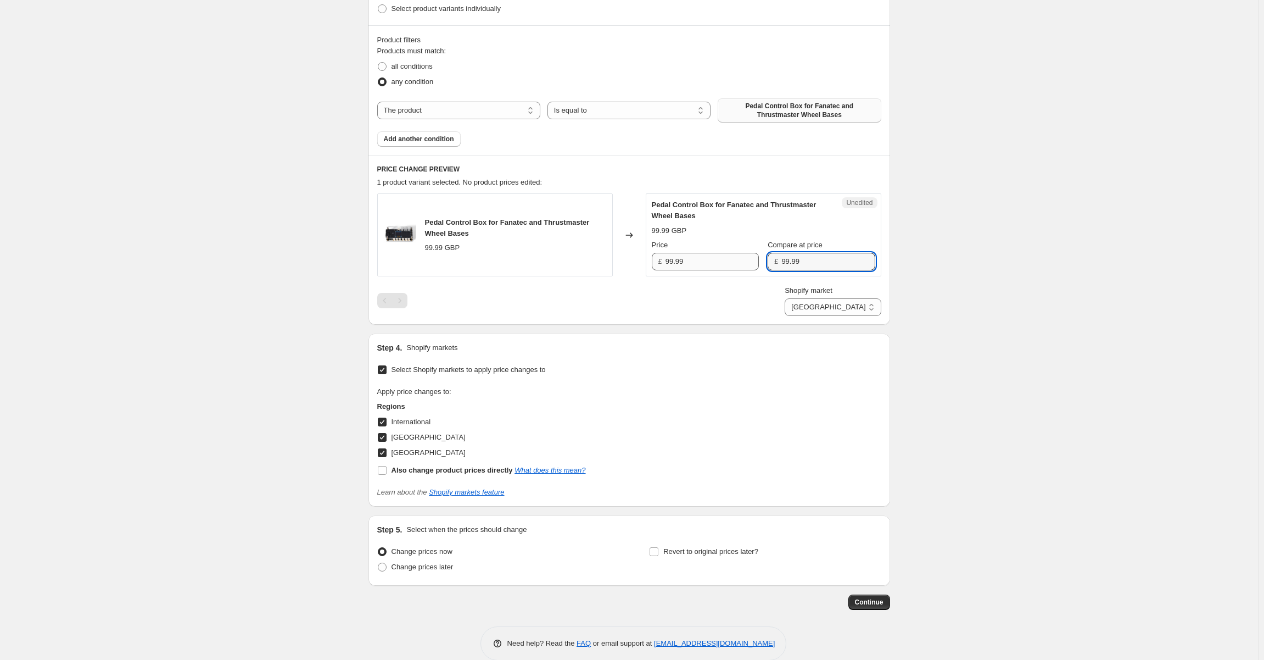
type input "99.99"
click at [701, 259] on input "99.99" at bounding box center [712, 262] width 93 height 18
click at [673, 264] on input "99.99" at bounding box center [712, 262] width 93 height 18
click at [673, 257] on input "99.99" at bounding box center [712, 262] width 93 height 18
type input "89.99"
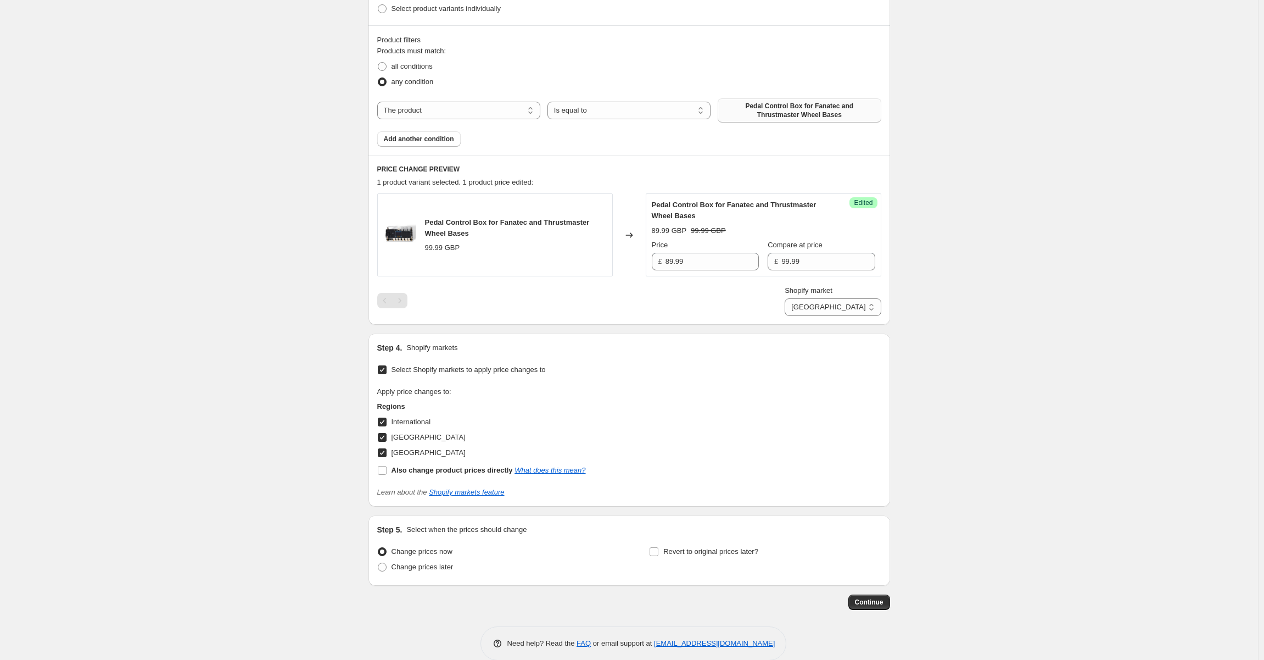
click at [984, 244] on div "Create new price change job. This page is ready Create new price change job Dra…" at bounding box center [629, 185] width 1258 height 983
click at [970, 271] on div "Create new price change job. This page is ready Create new price change job Dra…" at bounding box center [629, 185] width 1258 height 983
click at [856, 306] on select "International United Kingdom United States" at bounding box center [833, 307] width 96 height 18
select select "105833169231"
click at [817, 316] on select "International United Kingdom United States" at bounding box center [833, 307] width 96 height 18
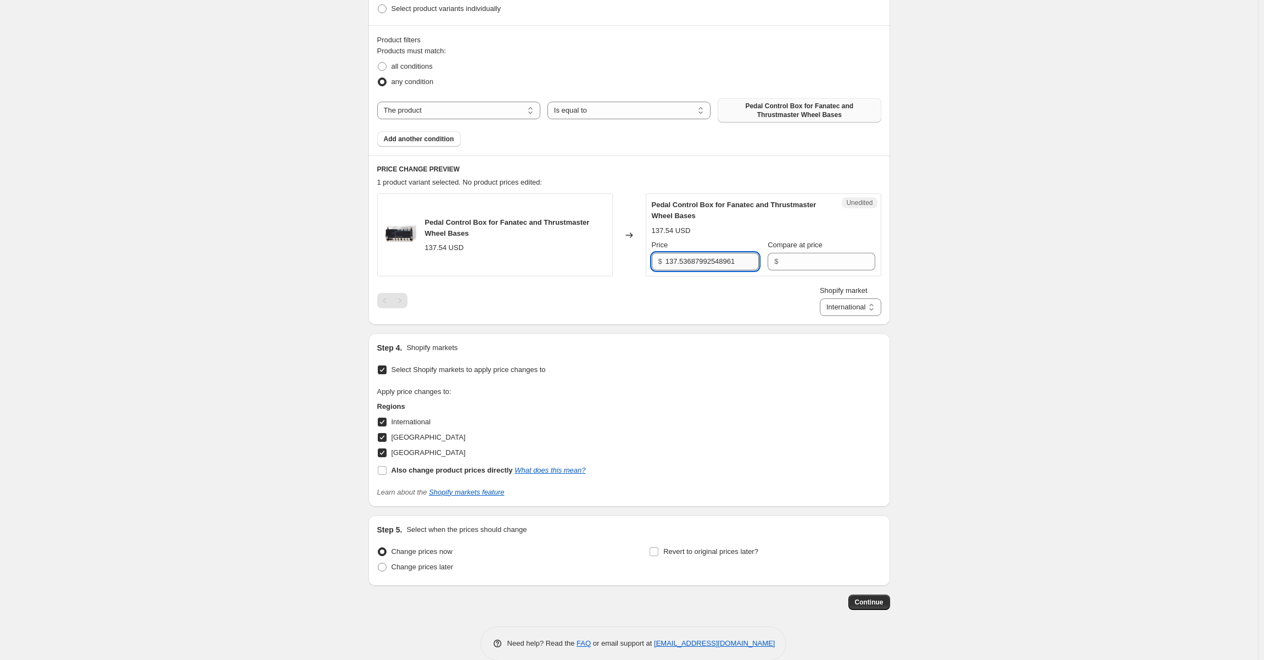
click at [732, 263] on input "137.53687992548961" at bounding box center [712, 262] width 93 height 18
type input "99.99"
click at [818, 261] on input "Compare at price" at bounding box center [827, 262] width 93 height 18
type input "142"
click at [1035, 257] on div "Create new price change job. This page is ready Create new price change job Dra…" at bounding box center [629, 185] width 1258 height 983
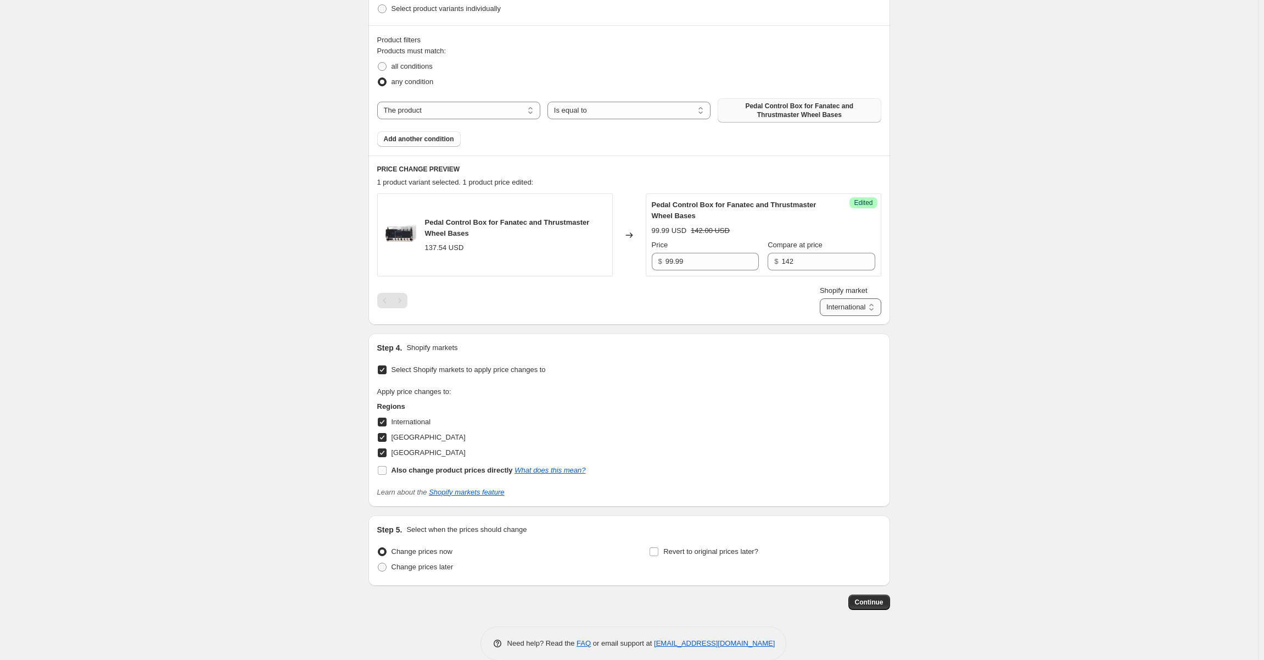
click at [855, 305] on select "International United Kingdom United States" at bounding box center [851, 307] width 62 height 18
click at [752, 297] on div "Shopify market International United Kingdom United States International" at bounding box center [629, 300] width 504 height 31
click at [704, 261] on input "99.99" at bounding box center [712, 262] width 93 height 18
click at [856, 307] on select "International United Kingdom United States" at bounding box center [851, 307] width 62 height 18
click at [820, 316] on select "International United Kingdom United States" at bounding box center [851, 307] width 62 height 18
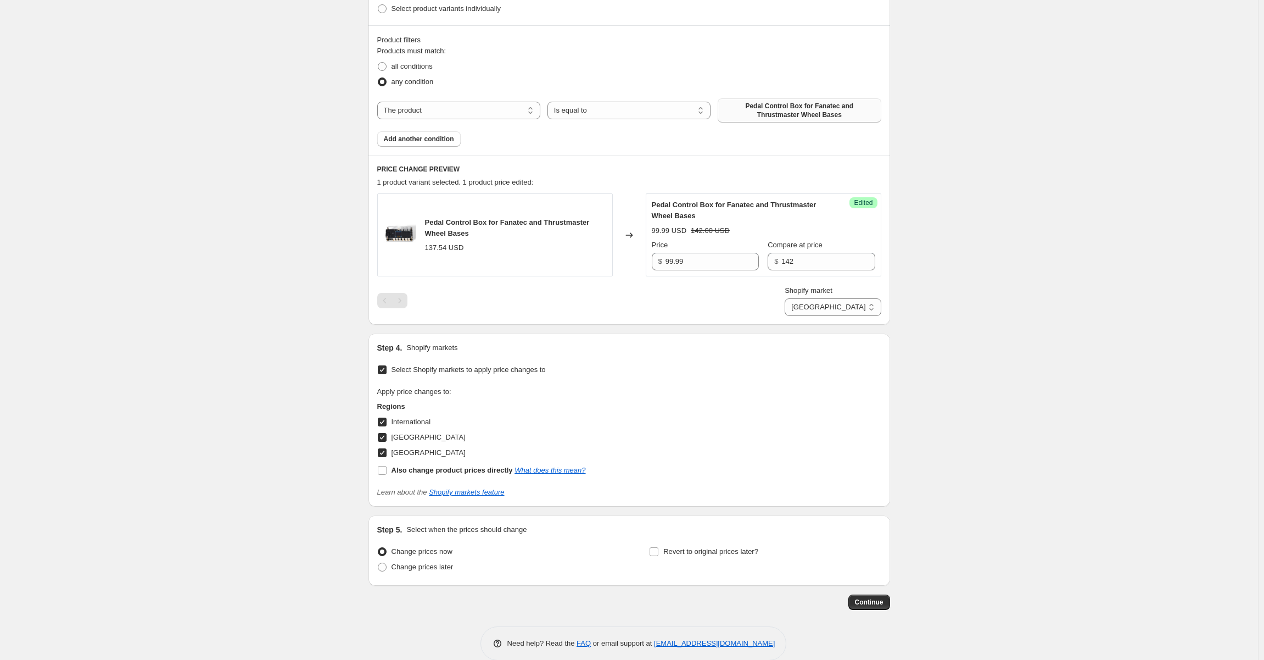
click at [726, 289] on div "Shopify market International United Kingdom United States United States" at bounding box center [629, 300] width 504 height 31
click at [852, 309] on select "International United Kingdom United States" at bounding box center [833, 307] width 96 height 18
click at [817, 316] on select "International United Kingdom United States" at bounding box center [833, 307] width 96 height 18
click at [850, 310] on select "International United Kingdom United States" at bounding box center [851, 307] width 62 height 18
click at [820, 316] on select "International United Kingdom United States" at bounding box center [851, 307] width 62 height 18
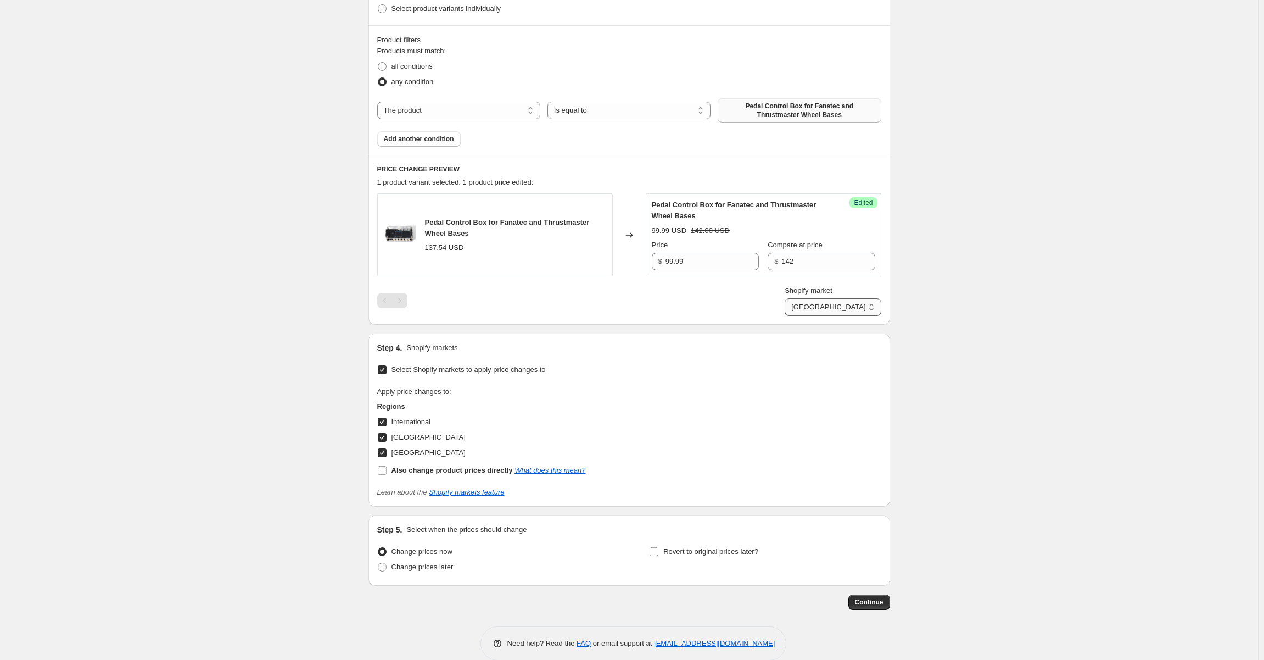
click at [846, 308] on select "International United Kingdom United States" at bounding box center [833, 307] width 96 height 18
click at [806, 316] on select "International United Kingdom United States" at bounding box center [833, 307] width 96 height 18
click at [732, 306] on div "Shopify market International United Kingdom United States United Kingdom" at bounding box center [629, 300] width 504 height 31
click at [696, 297] on div "Shopify market International United Kingdom United States United Kingdom" at bounding box center [629, 300] width 504 height 31
click at [831, 303] on select "International United Kingdom United States" at bounding box center [833, 307] width 96 height 18
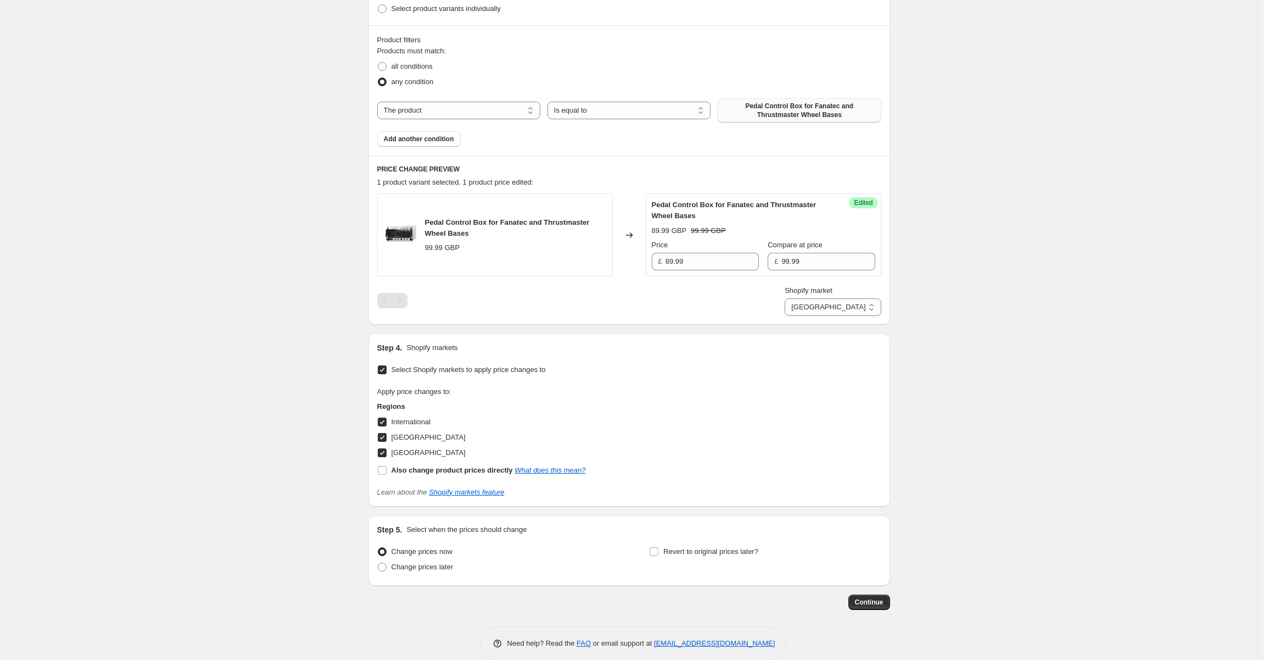
click at [817, 316] on select "International United Kingdom United States" at bounding box center [833, 307] width 96 height 18
click at [861, 310] on select "International United Kingdom United States" at bounding box center [851, 307] width 62 height 18
click at [820, 298] on select "International United Kingdom United States" at bounding box center [851, 307] width 62 height 18
click at [851, 301] on select "International United Kingdom United States" at bounding box center [851, 307] width 62 height 18
select select "105259008335"
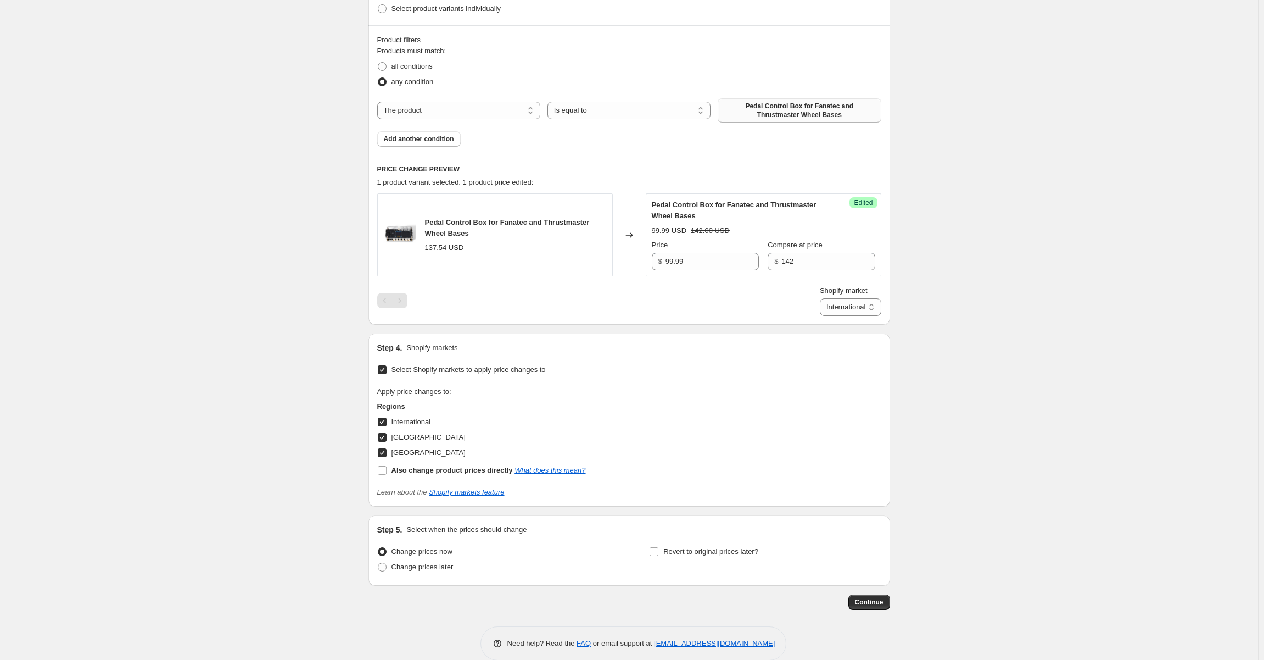
click at [820, 316] on select "International United Kingdom United States" at bounding box center [851, 307] width 62 height 18
drag, startPoint x: 674, startPoint y: 259, endPoint x: 666, endPoint y: 260, distance: 8.3
click at [666, 260] on div "£ 89.99" at bounding box center [705, 262] width 107 height 18
type input "69.99"
click at [1002, 251] on div "Create new price change job. This page is ready Create new price change job Dra…" at bounding box center [629, 185] width 1258 height 983
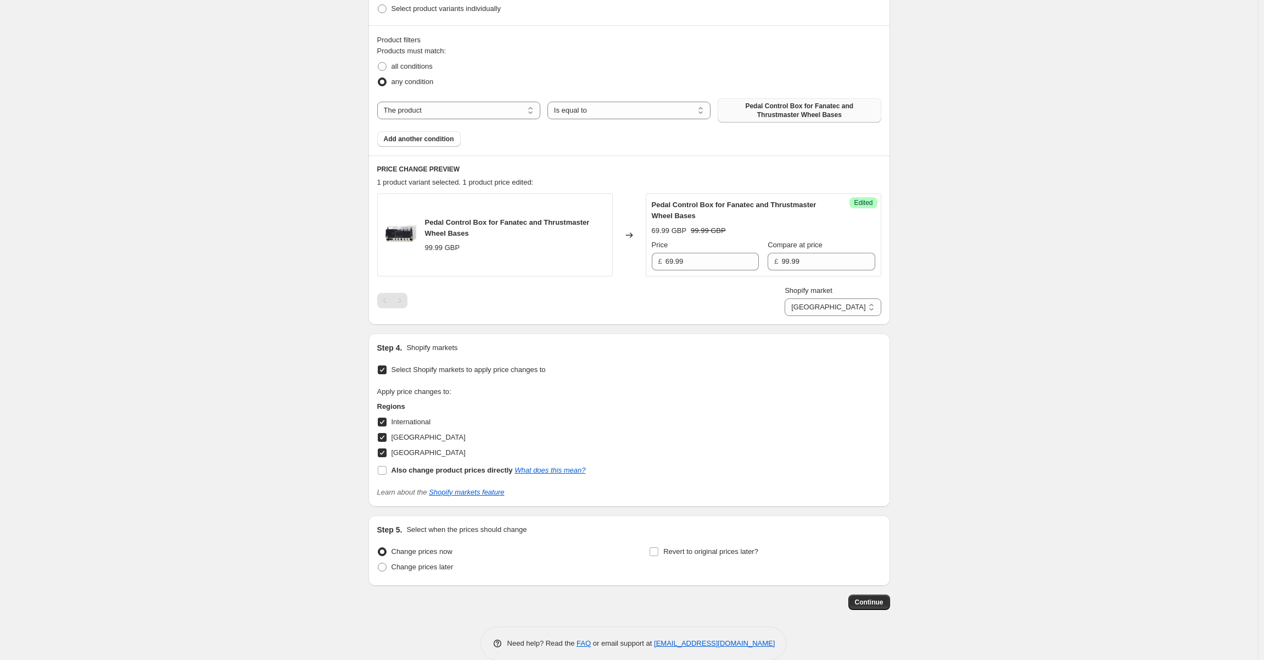
click at [705, 298] on div "Shopify market International United Kingdom United States United Kingdom" at bounding box center [629, 300] width 504 height 31
drag, startPoint x: 975, startPoint y: 334, endPoint x: 946, endPoint y: 334, distance: 29.7
click at [946, 334] on div "Create new price change job. This page is ready Create new price change job Dra…" at bounding box center [629, 185] width 1258 height 983
click at [1052, 270] on div "Create new price change job. This page is ready Create new price change job Dra…" at bounding box center [629, 185] width 1258 height 983
click at [846, 308] on select "International United Kingdom United States" at bounding box center [833, 307] width 96 height 18
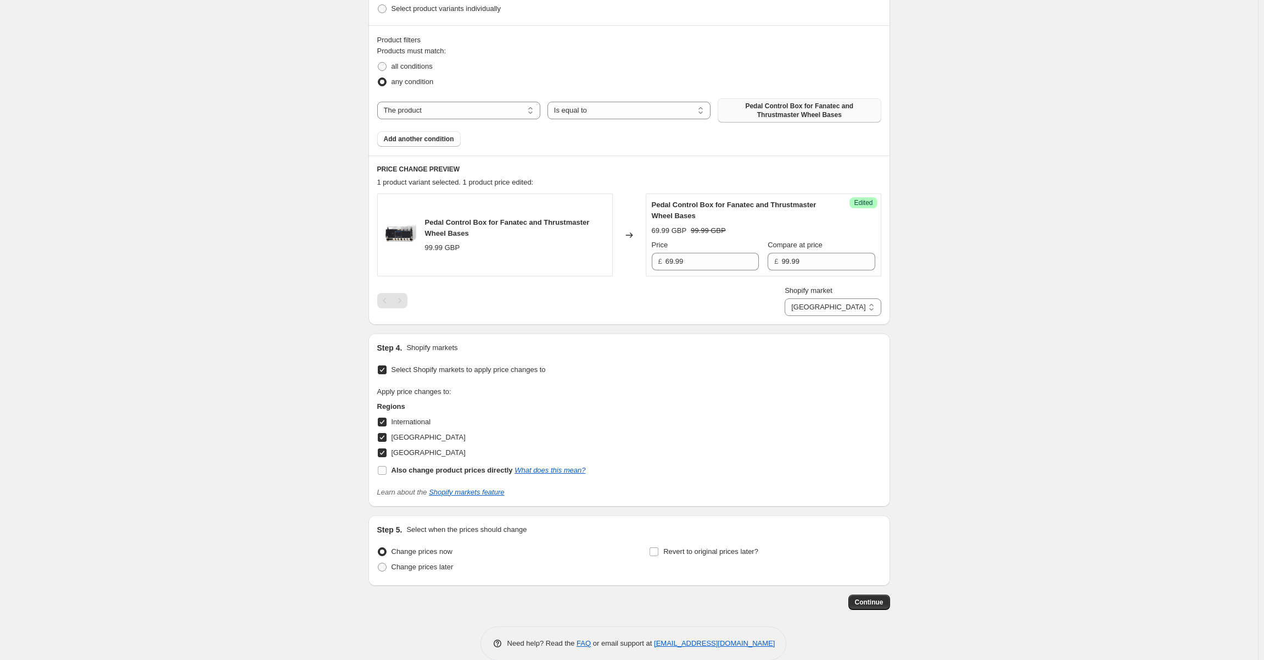
click at [817, 316] on select "International United Kingdom United States" at bounding box center [833, 307] width 96 height 18
click at [850, 306] on select "International United Kingdom United States" at bounding box center [851, 307] width 62 height 18
click at [820, 298] on select "International United Kingdom United States" at bounding box center [851, 307] width 62 height 18
click at [847, 303] on select "International United Kingdom United States" at bounding box center [851, 307] width 62 height 18
click at [820, 316] on select "International United Kingdom United States" at bounding box center [851, 307] width 62 height 18
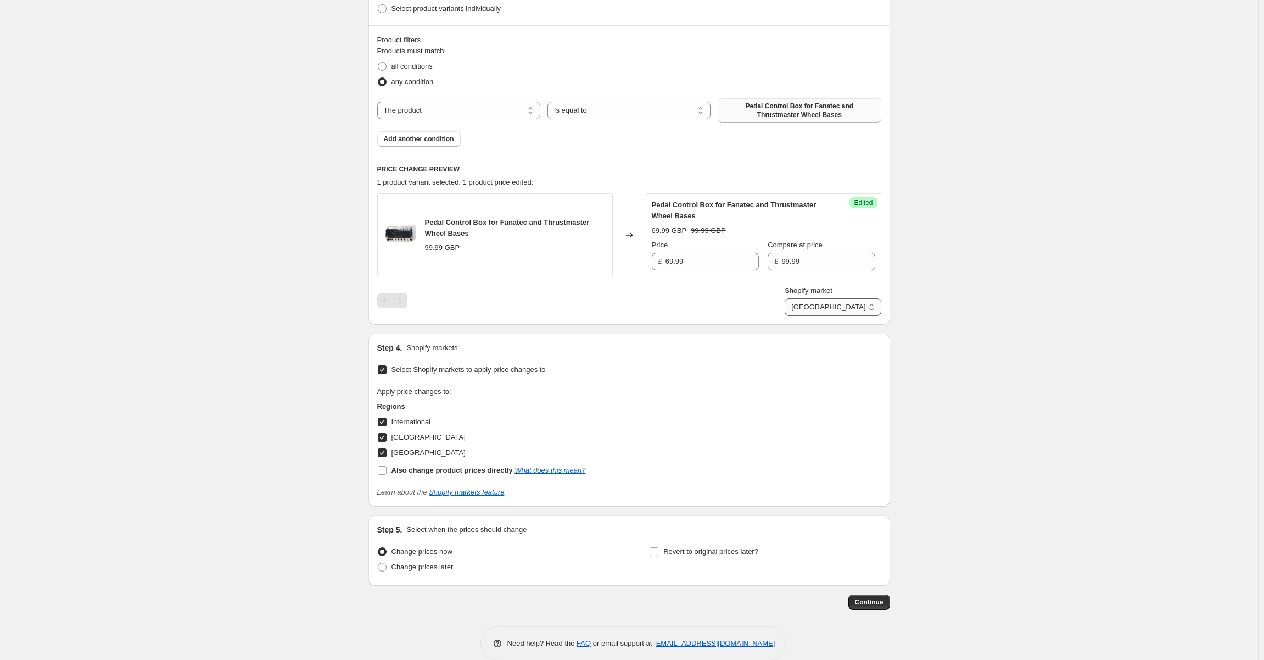
click at [844, 308] on select "International United Kingdom United States" at bounding box center [833, 307] width 96 height 18
click at [817, 316] on select "International United Kingdom United States" at bounding box center [833, 307] width 96 height 18
click at [598, 301] on div "Shopify market International United Kingdom United States International" at bounding box center [629, 300] width 504 height 31
click at [541, 253] on div "Pedal Control Box for Fanatec and Thrustmaster Wheel Bases 137.54 USD" at bounding box center [495, 234] width 236 height 83
drag, startPoint x: 714, startPoint y: 291, endPoint x: 775, endPoint y: 277, distance: 63.0
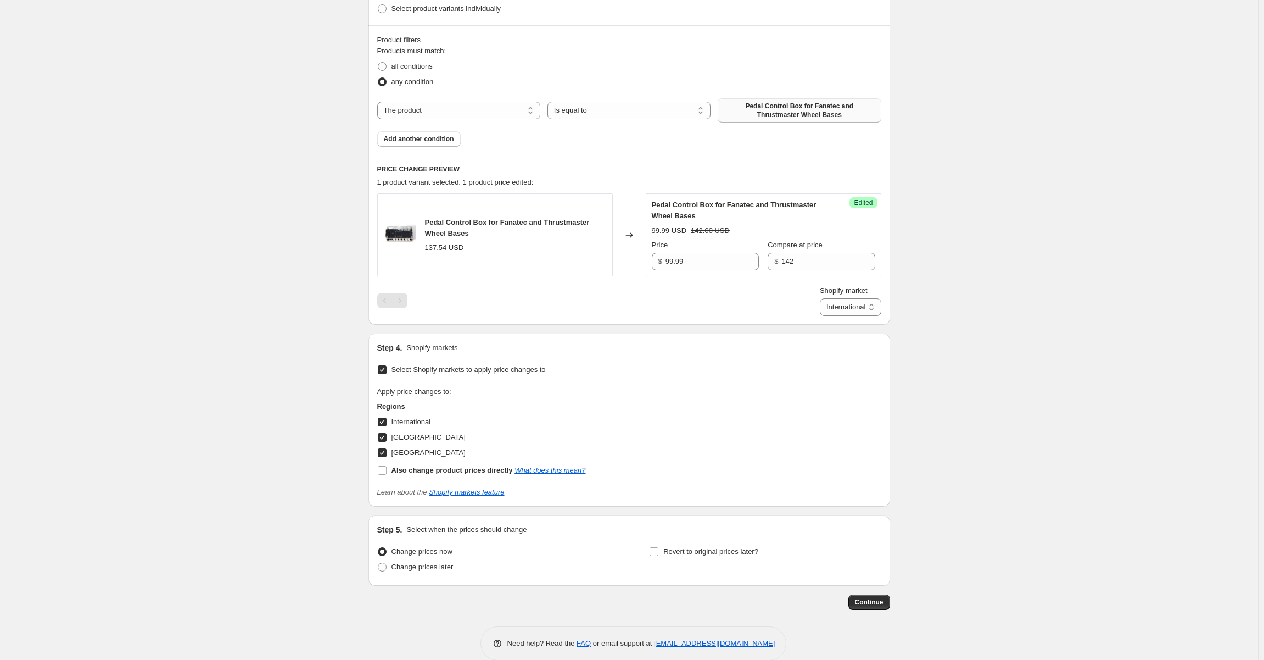
click at [715, 290] on div "Shopify market International United Kingdom United States International" at bounding box center [629, 300] width 504 height 31
click at [831, 259] on input "142" at bounding box center [827, 262] width 93 height 18
click at [847, 306] on select "International United Kingdom United States" at bounding box center [851, 307] width 62 height 18
click at [820, 316] on select "International United Kingdom United States" at bounding box center [851, 307] width 62 height 18
click at [841, 305] on select "International United Kingdom United States" at bounding box center [833, 307] width 96 height 18
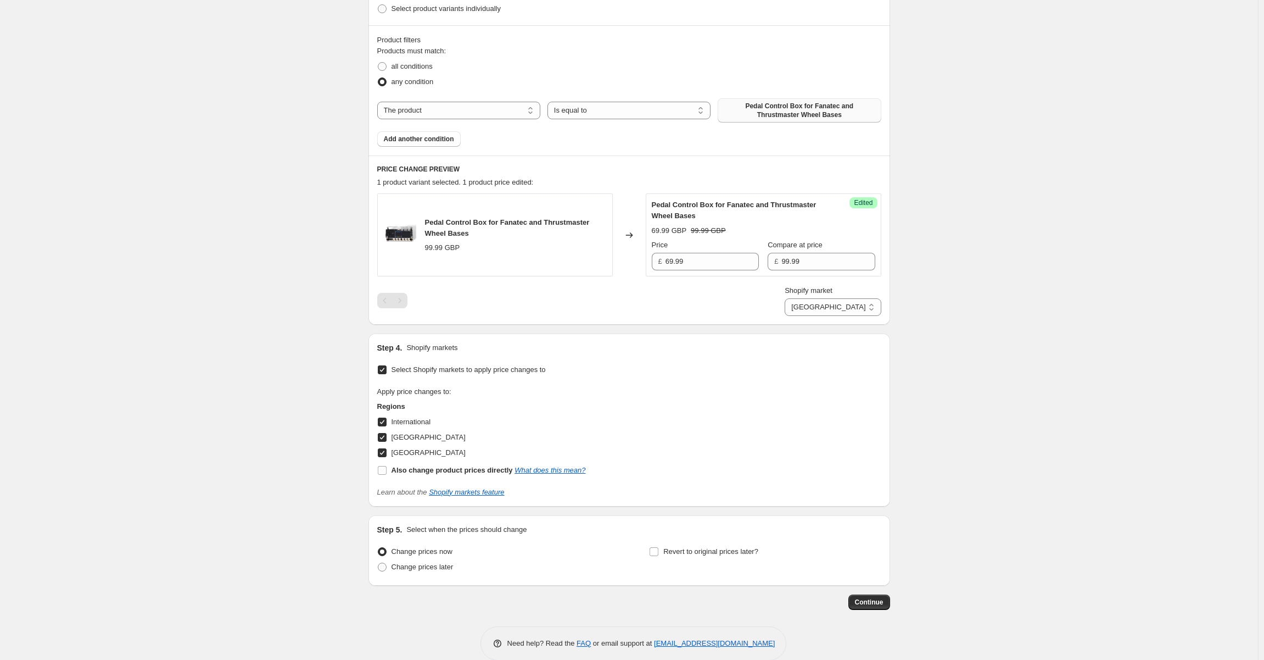
select select "105684074831"
click at [814, 316] on select "International United Kingdom United States" at bounding box center [833, 307] width 96 height 18
click at [727, 294] on div "Shopify market International United Kingdom United States United States" at bounding box center [629, 300] width 504 height 31
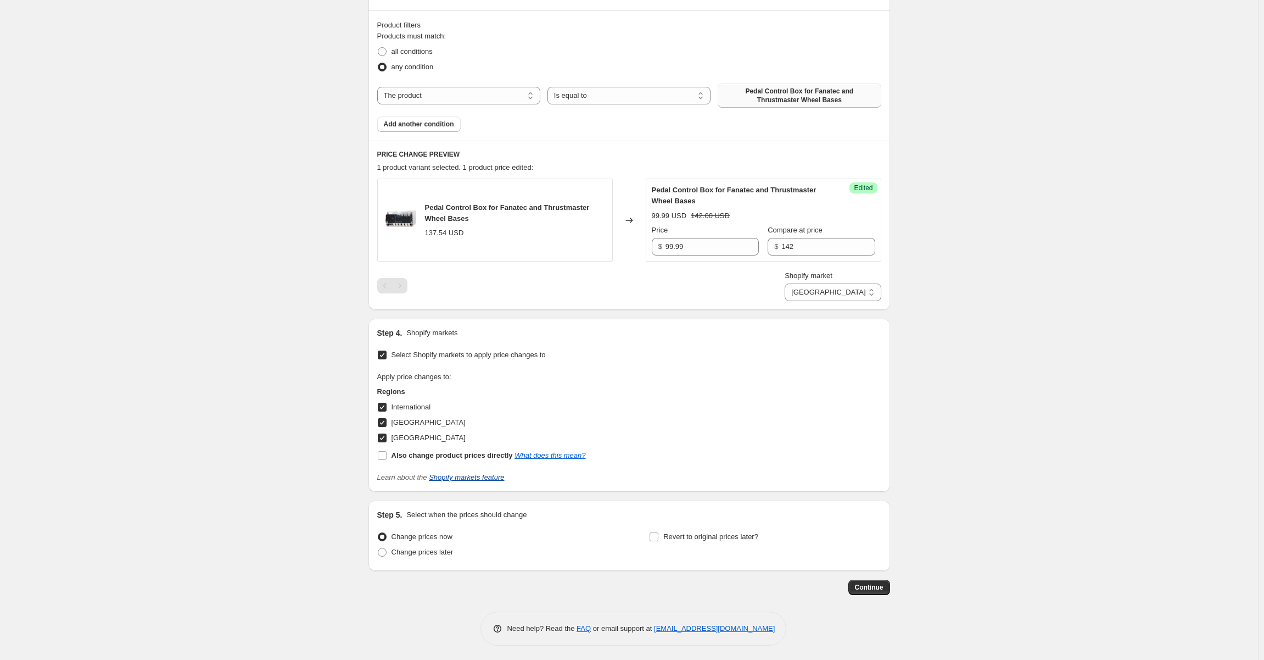
scroll to position [322, 0]
click at [884, 588] on span "Continue" at bounding box center [869, 586] width 29 height 9
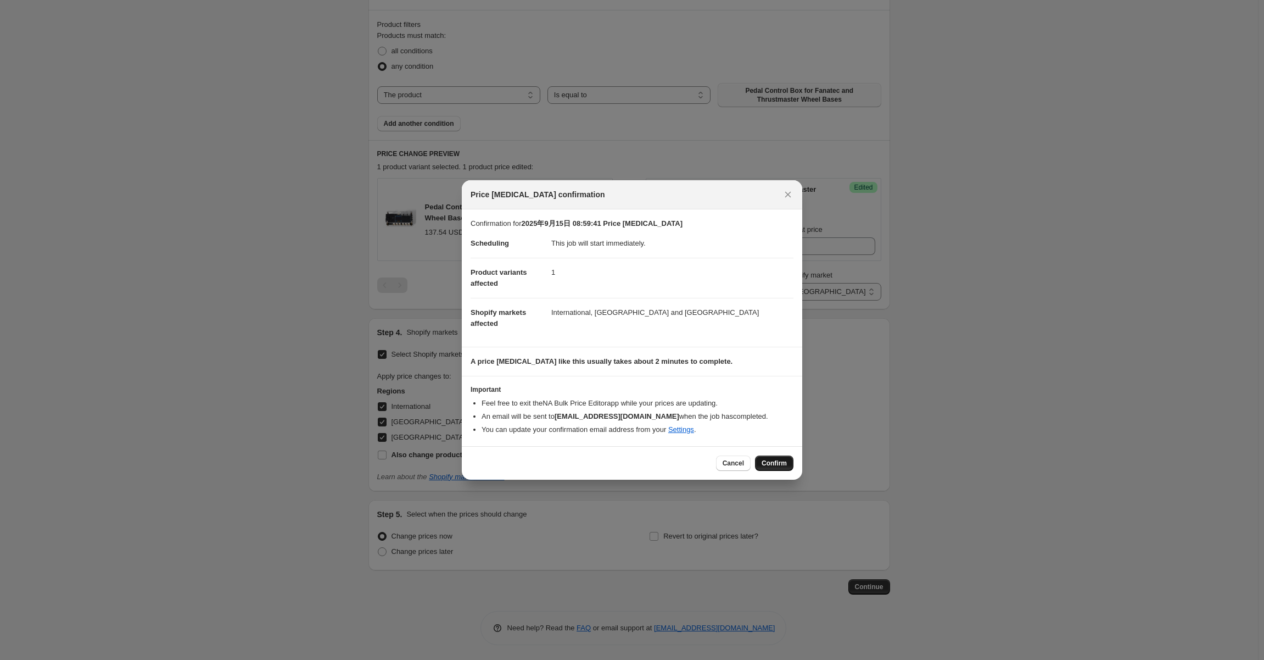
click at [772, 464] on span "Confirm" at bounding box center [774, 463] width 25 height 9
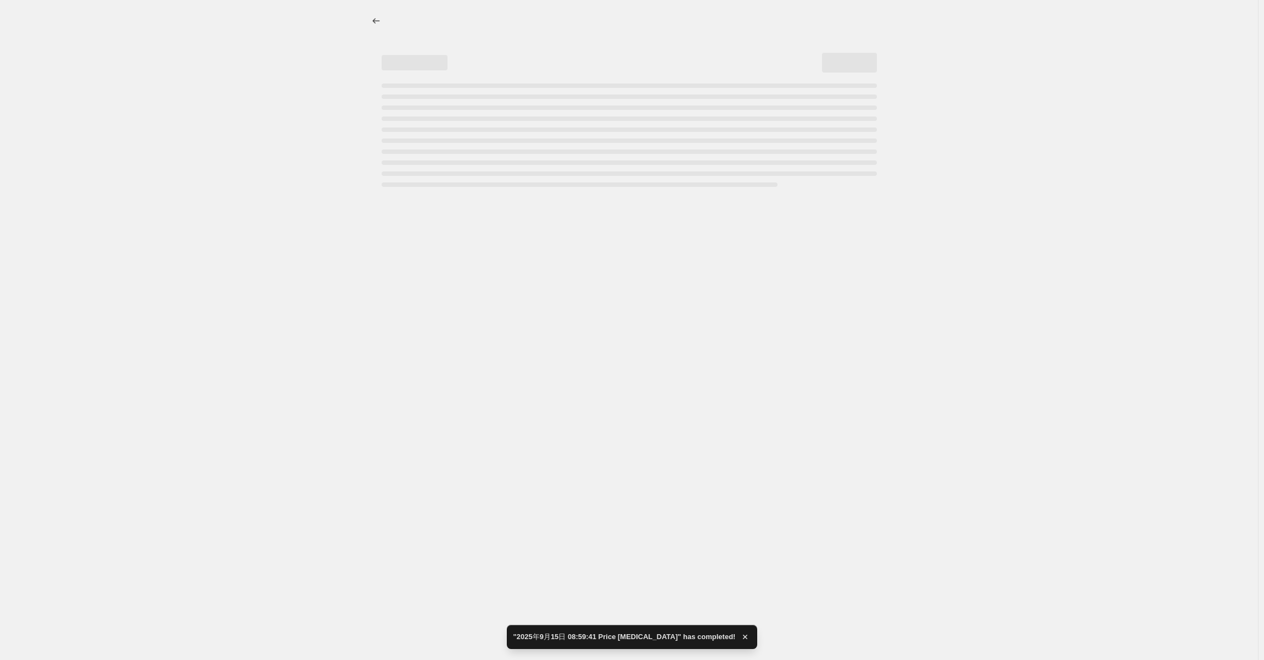
select select "105684074831"
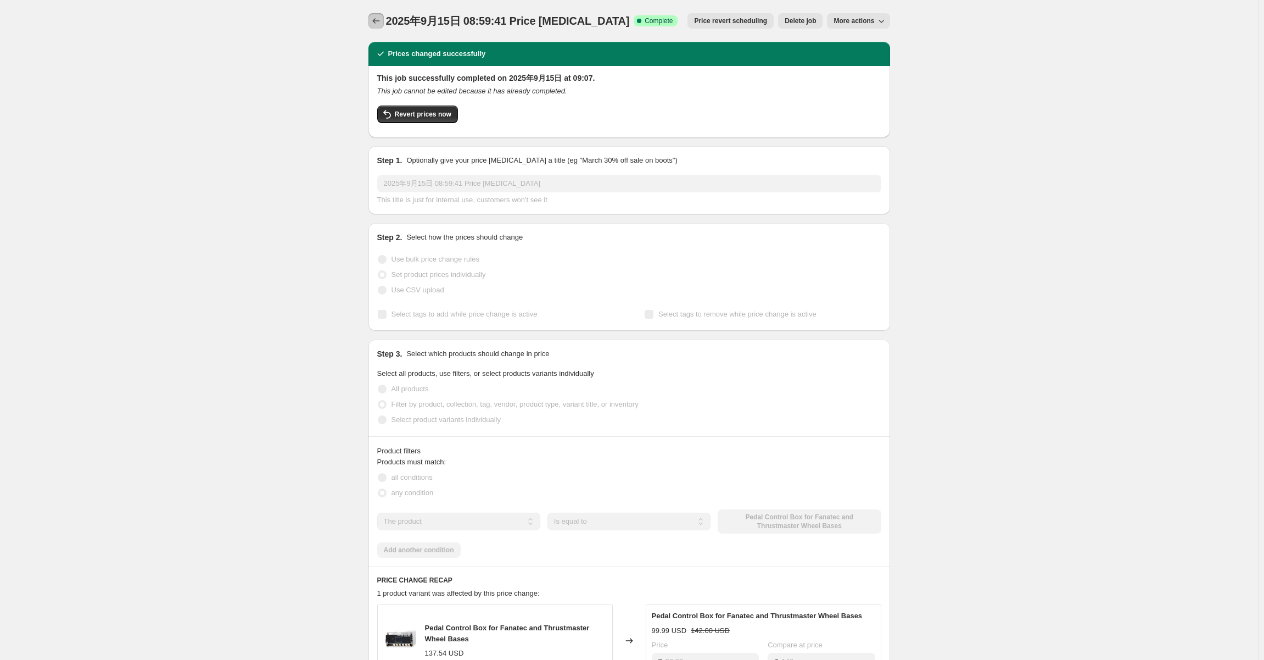
click at [372, 22] on button "Price change jobs" at bounding box center [375, 20] width 15 height 15
